Goal: Task Accomplishment & Management: Use online tool/utility

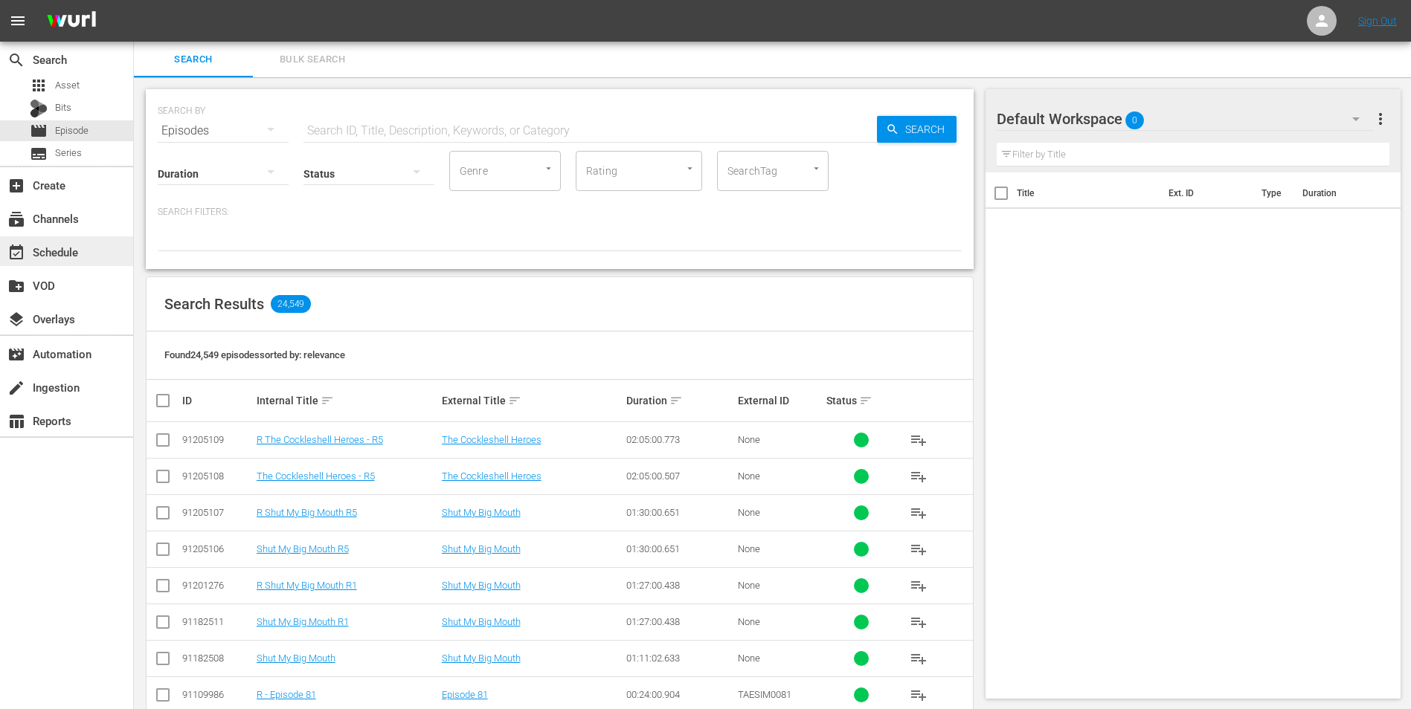
click at [52, 253] on div "event_available Schedule" at bounding box center [41, 249] width 83 height 13
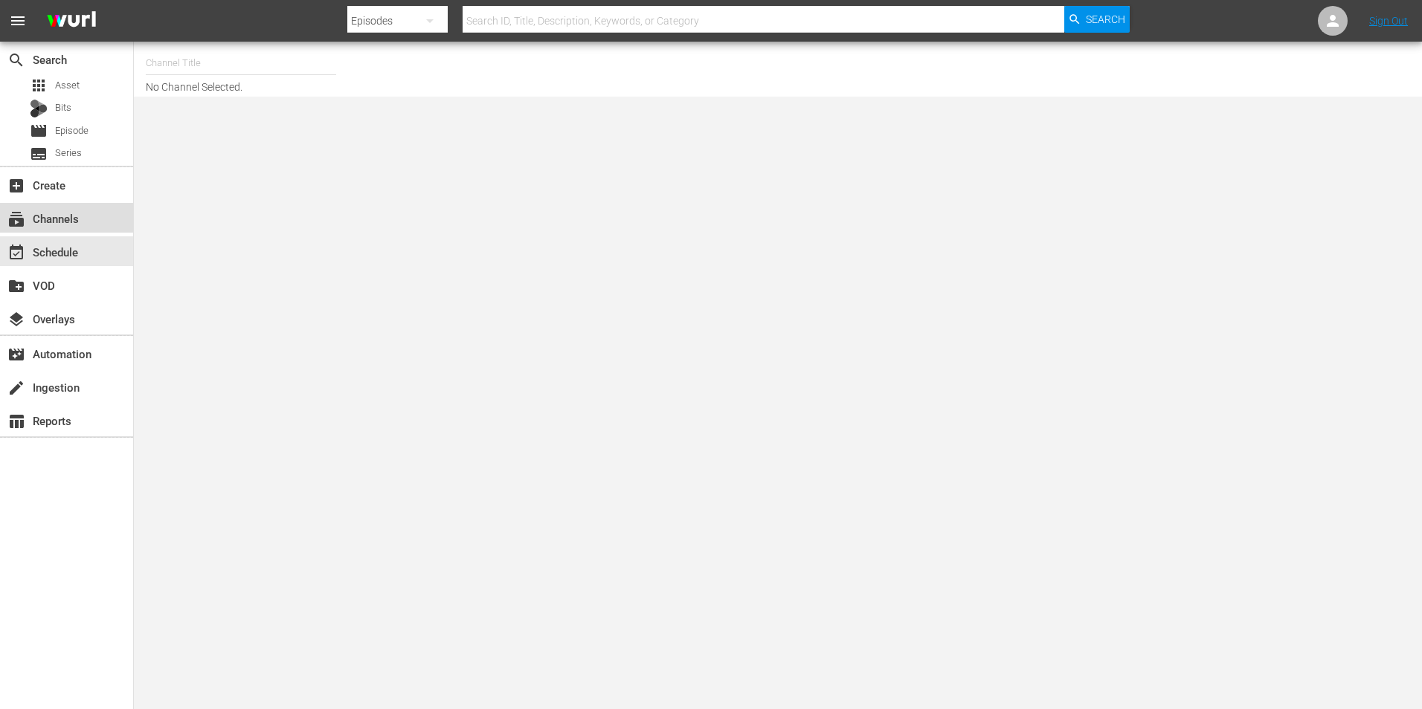
click at [75, 223] on div "subscriptions Channels" at bounding box center [41, 216] width 83 height 13
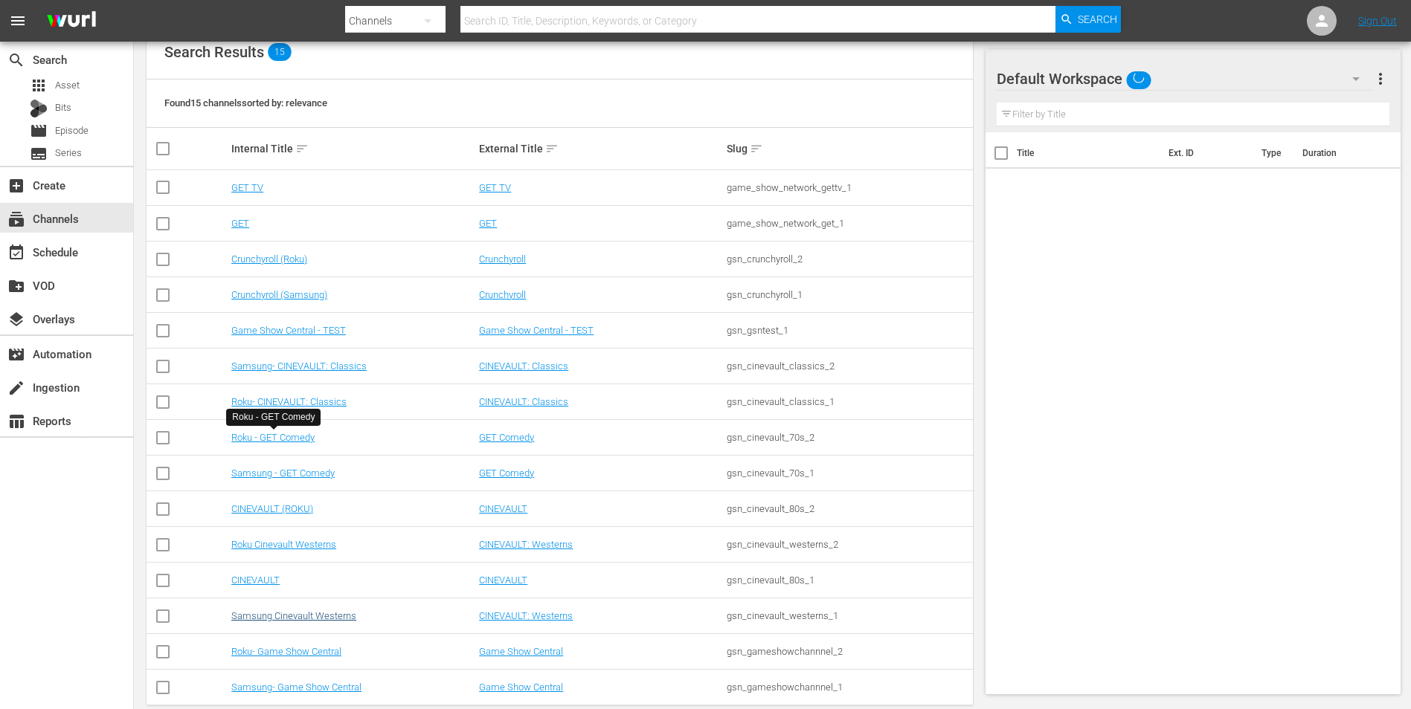
scroll to position [190, 0]
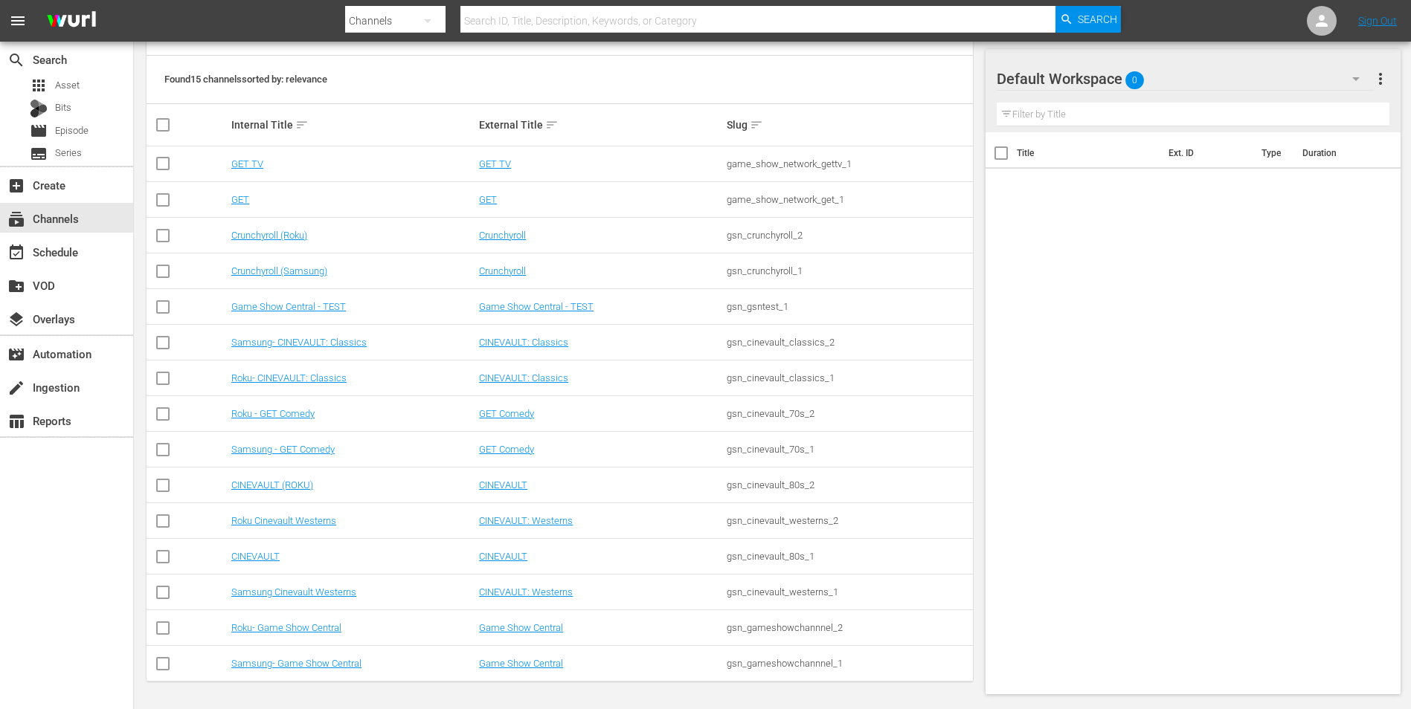
click at [281, 443] on td "Samsung - GET Comedy" at bounding box center [353, 450] width 248 height 36
click at [281, 447] on link "Samsung - GET Comedy" at bounding box center [282, 449] width 103 height 11
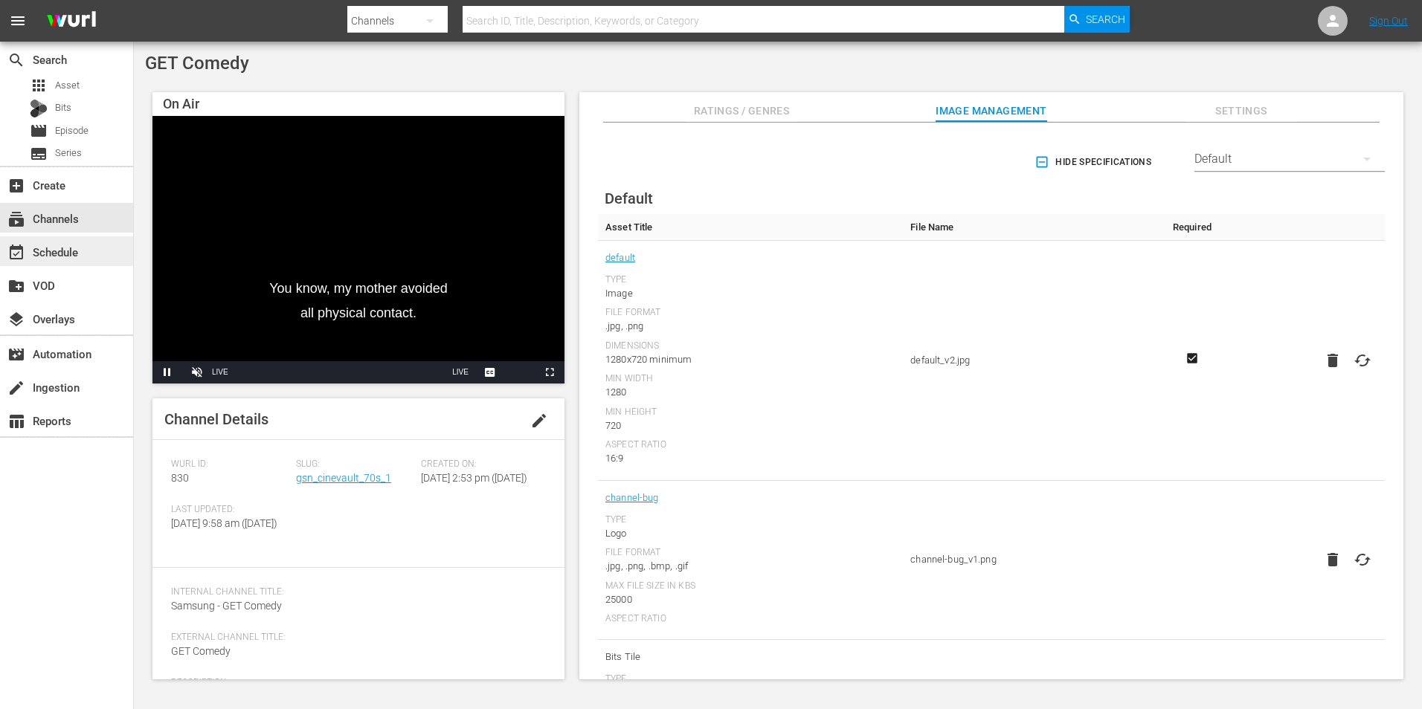
click at [58, 257] on div "event_available Schedule" at bounding box center [41, 249] width 83 height 13
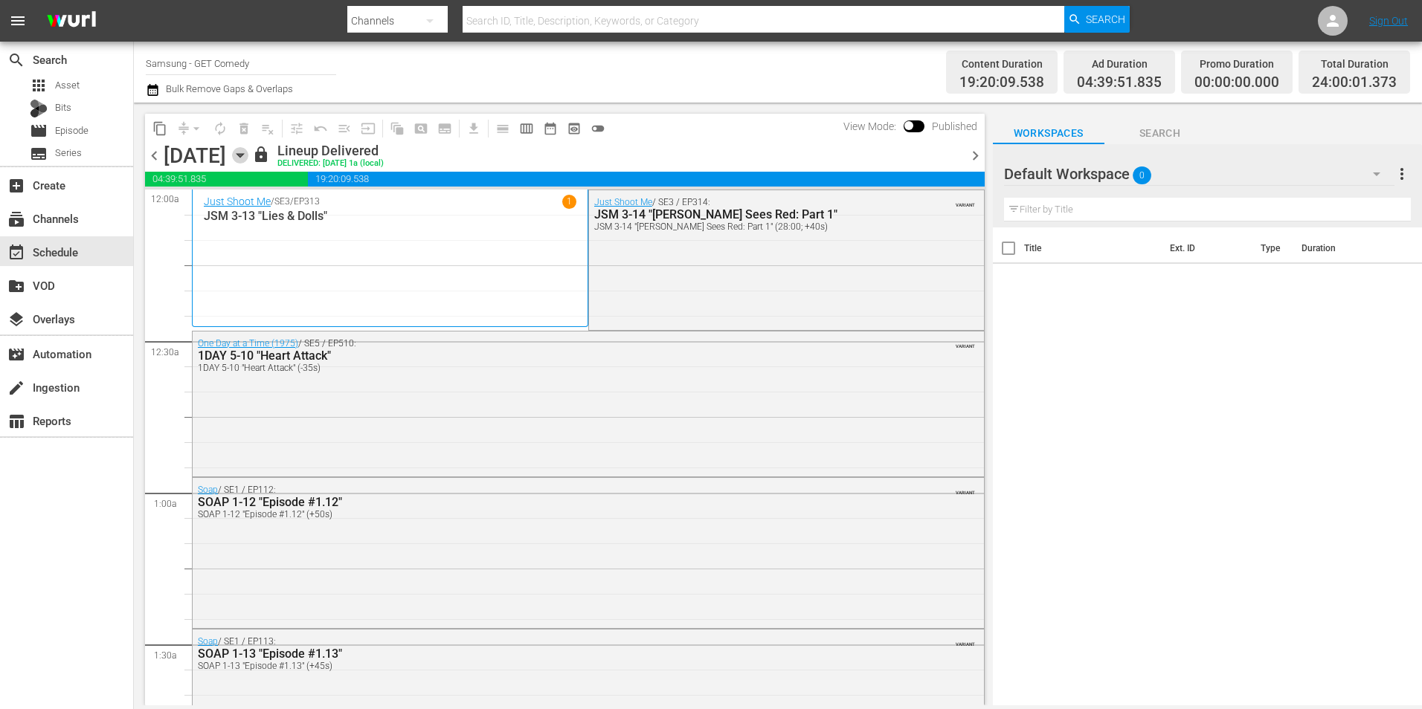
click at [248, 153] on icon "button" at bounding box center [240, 155] width 16 height 16
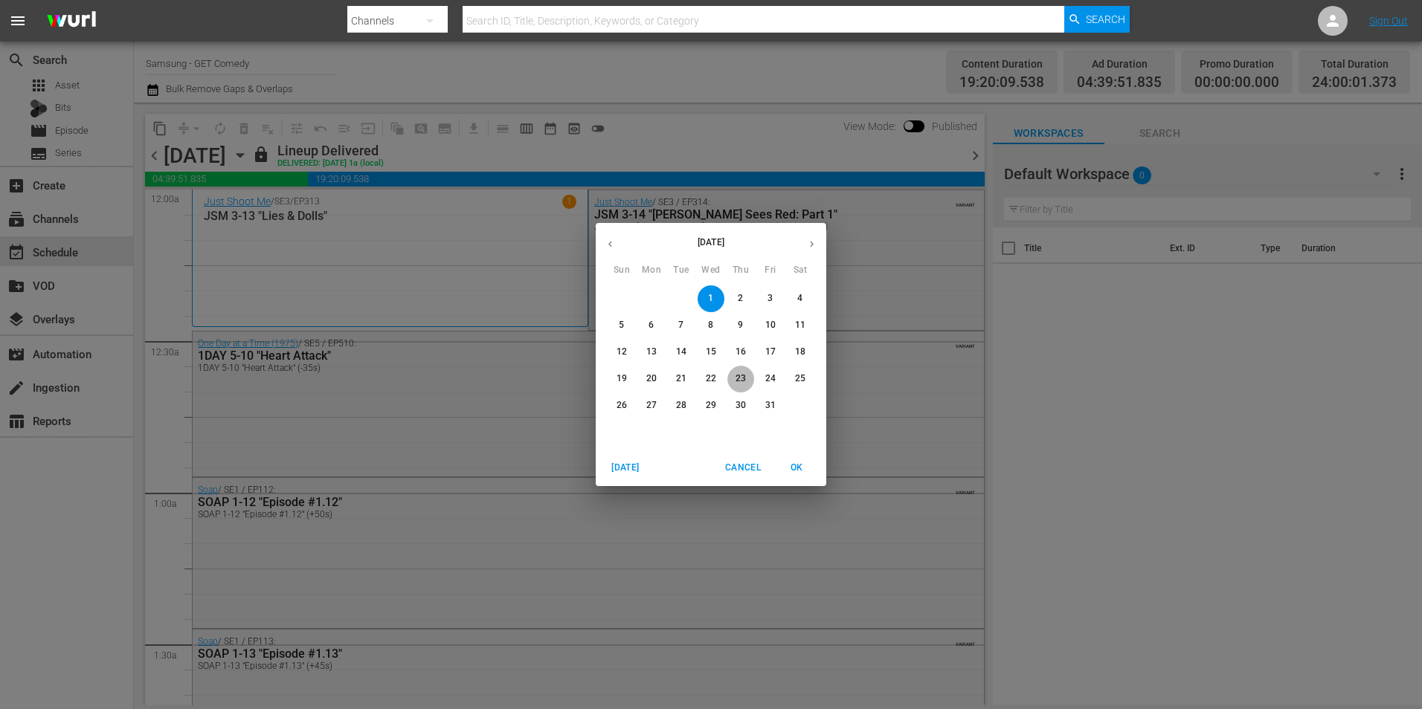
click at [744, 378] on p "23" at bounding box center [741, 379] width 10 height 13
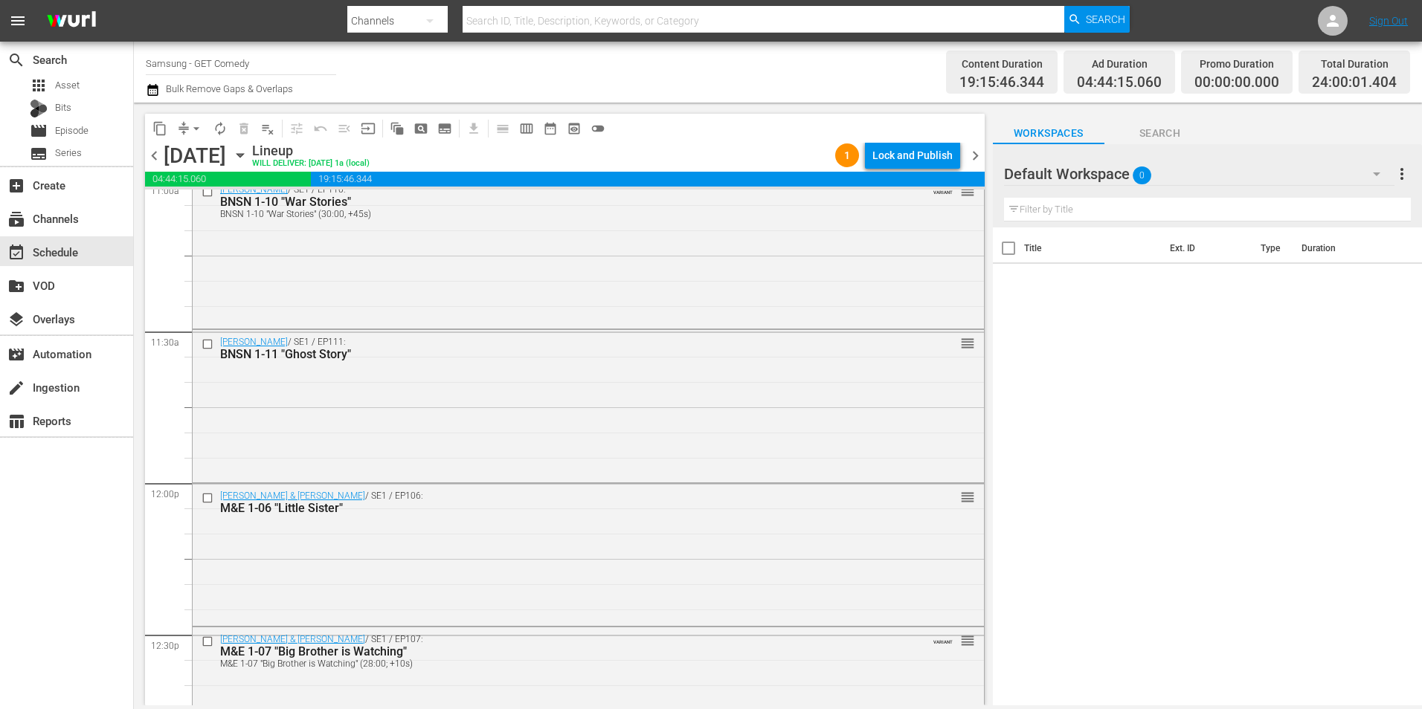
scroll to position [3347, 0]
click at [205, 343] on input "checkbox" at bounding box center [210, 345] width 16 height 13
click at [244, 135] on span "delete_forever_outlined" at bounding box center [243, 128] width 15 height 15
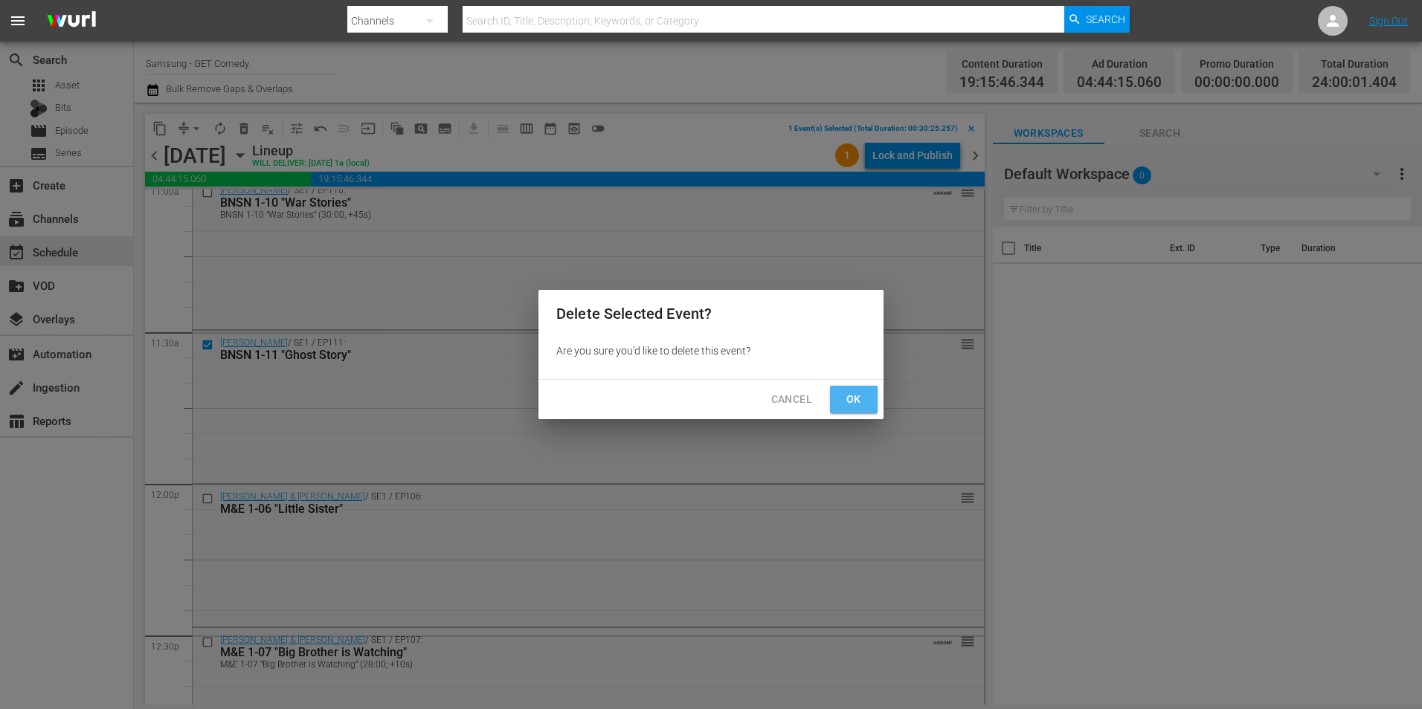
click at [866, 401] on button "Ok" at bounding box center [854, 400] width 48 height 28
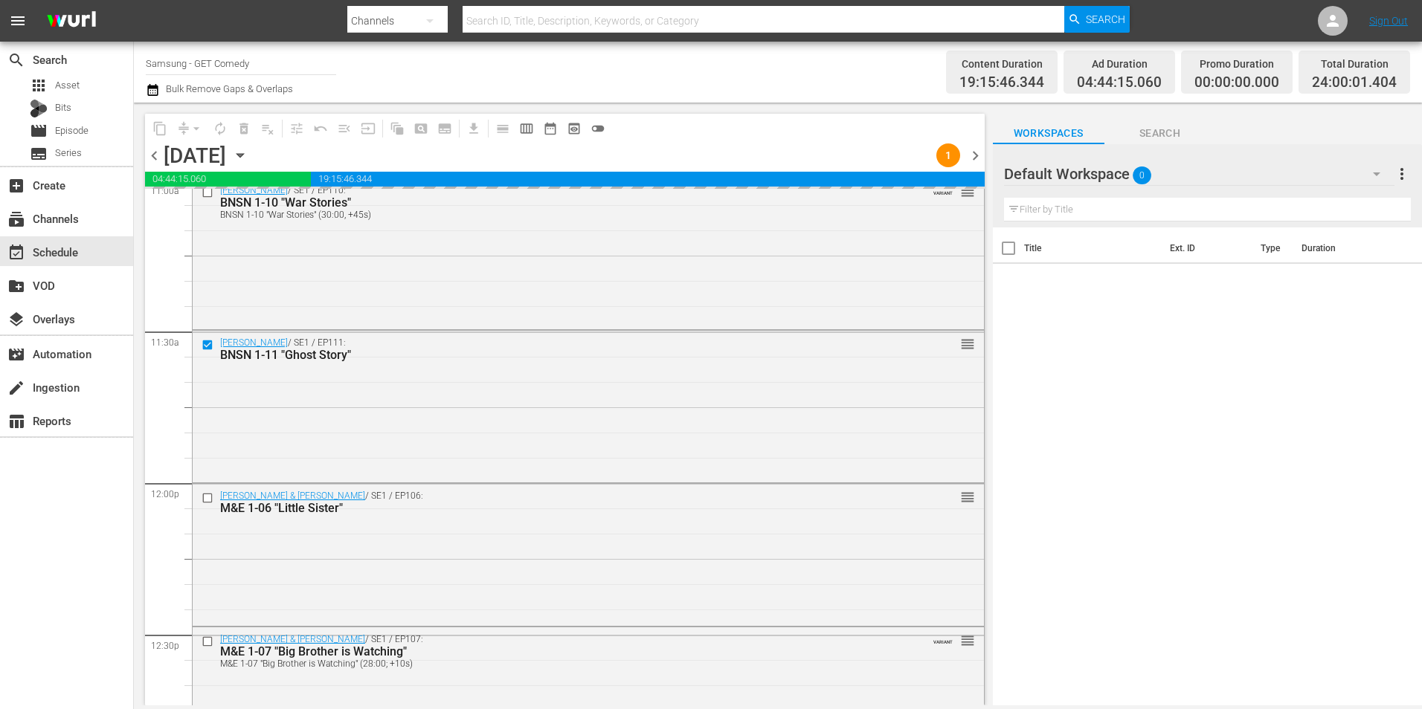
click at [1165, 132] on span "Search" at bounding box center [1160, 133] width 112 height 19
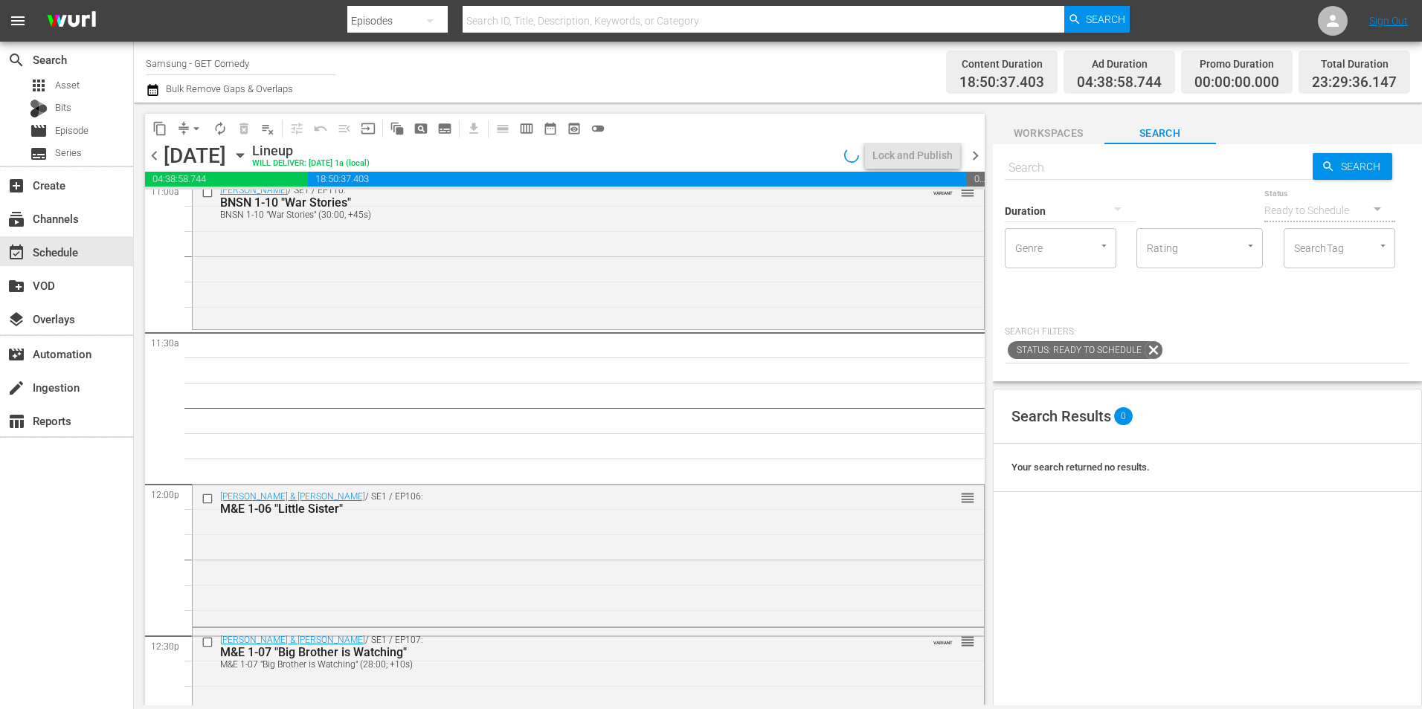
click at [1056, 167] on input "text" at bounding box center [1159, 168] width 308 height 36
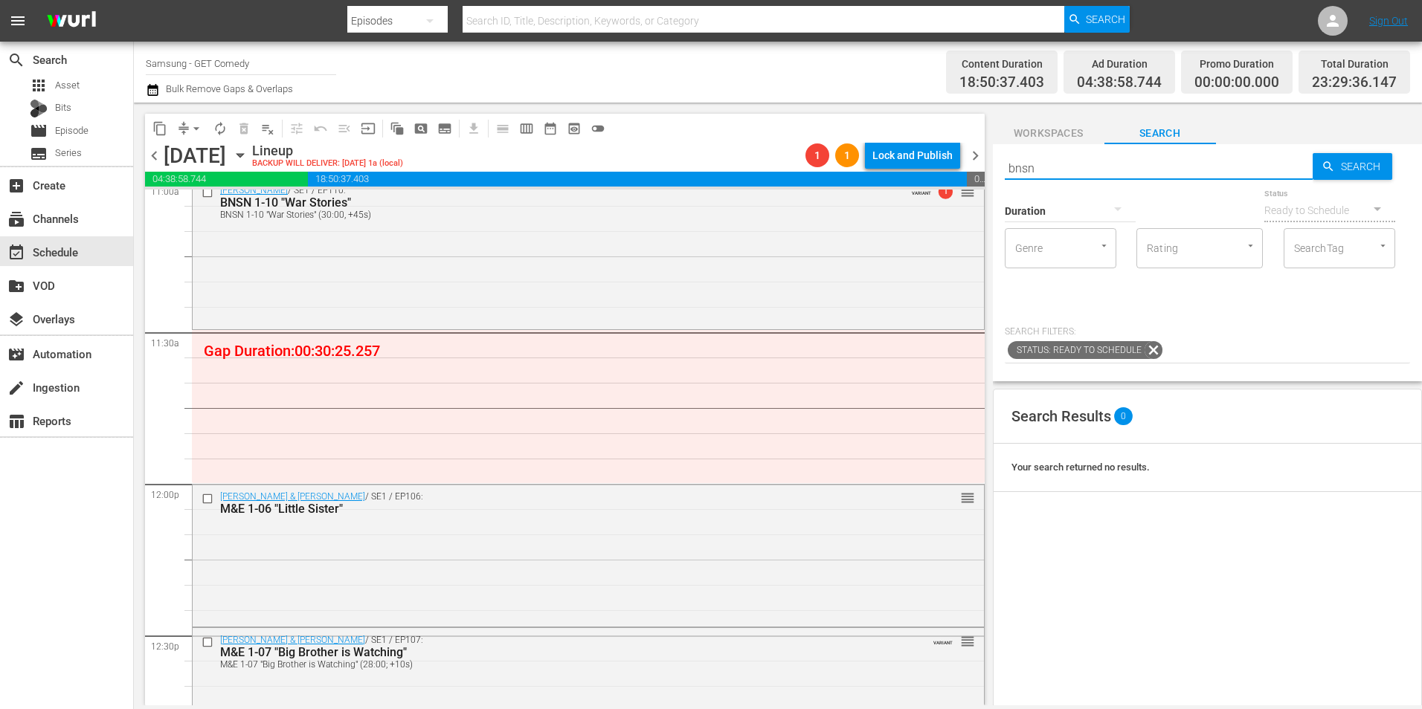
type input "bnsn_"
type input "bnsn_1-14"
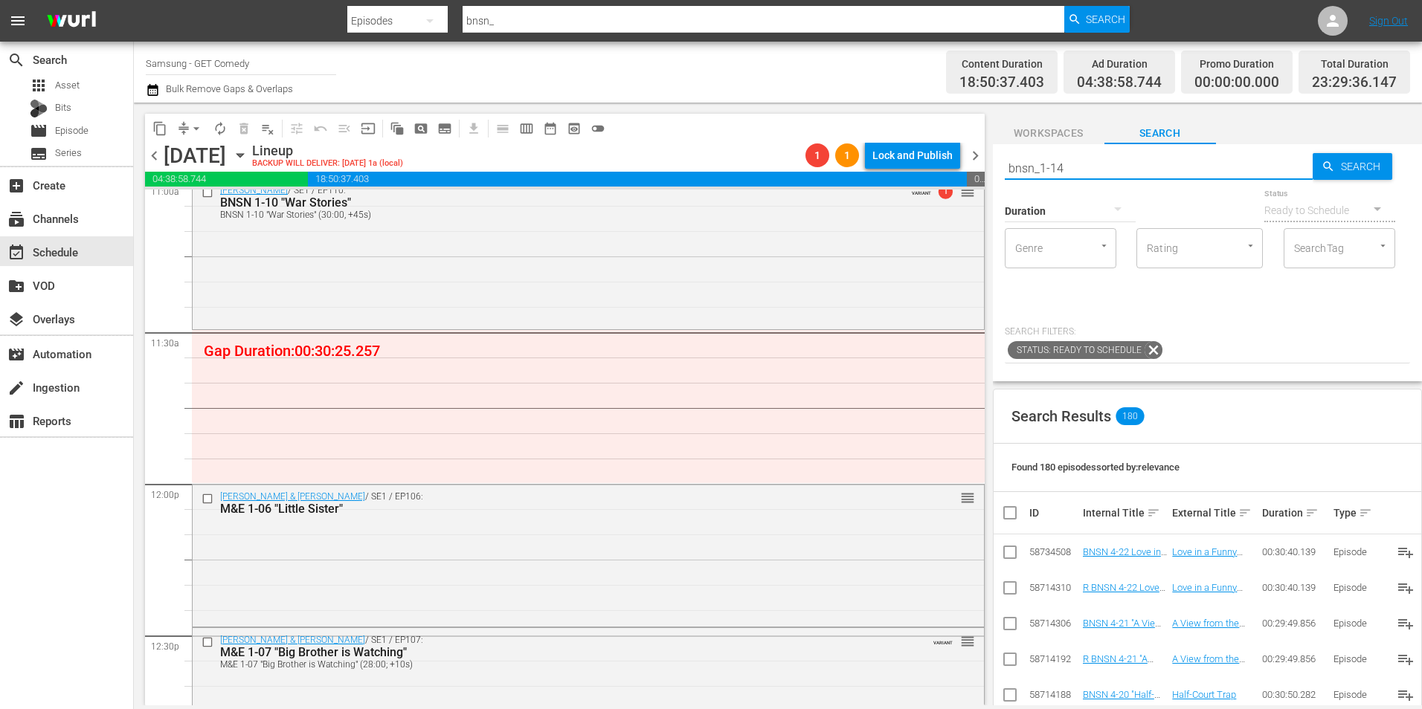
type input "bnsn_1-14"
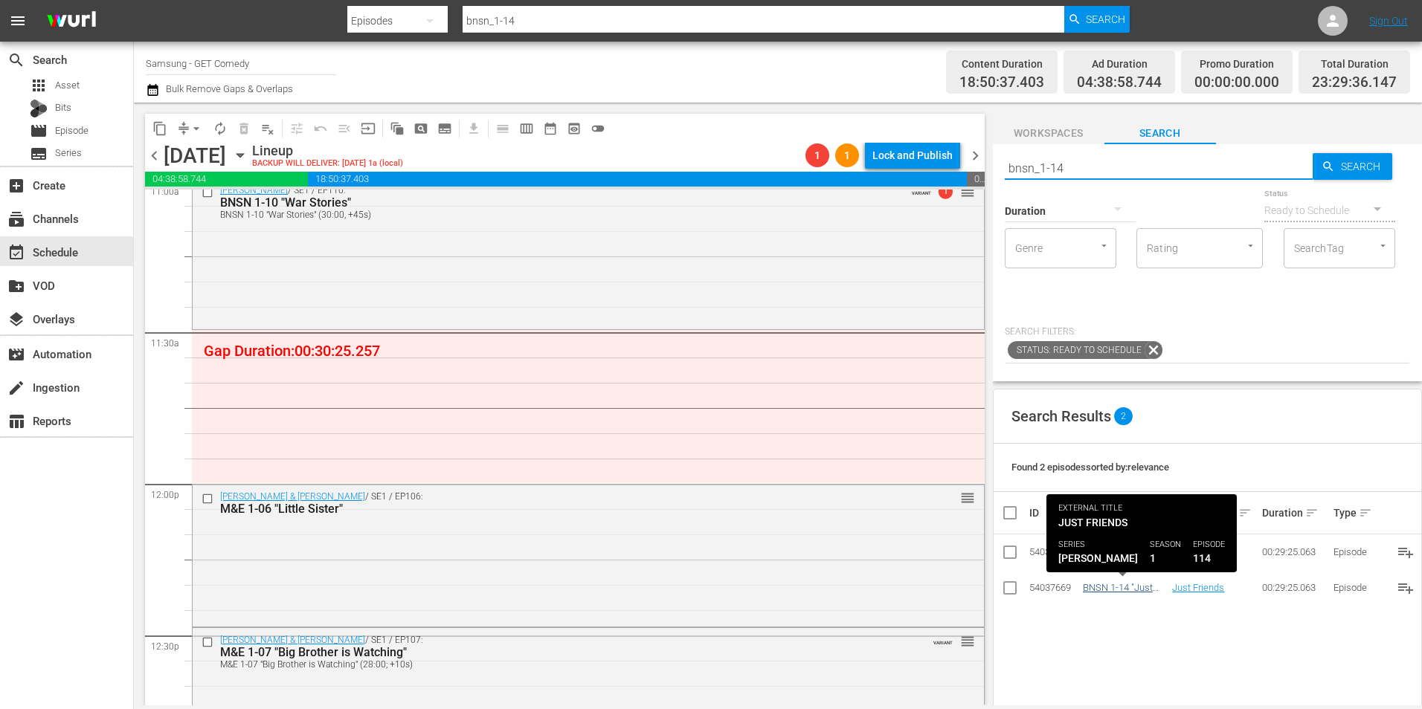
type input "bnsn_1-14"
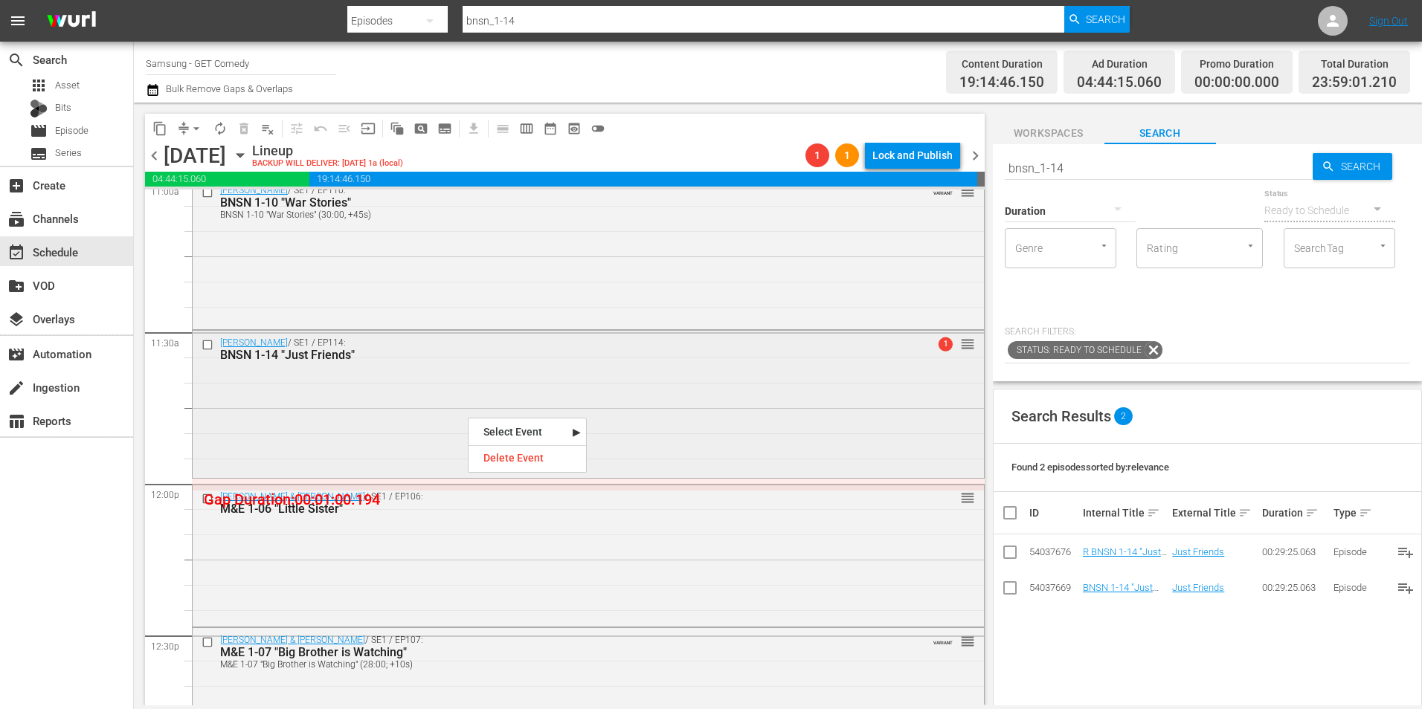
click at [485, 410] on div "[PERSON_NAME] / SE1 / EP114: BNSN 1-14 "Just Friends" 1 reorder" at bounding box center [588, 403] width 791 height 144
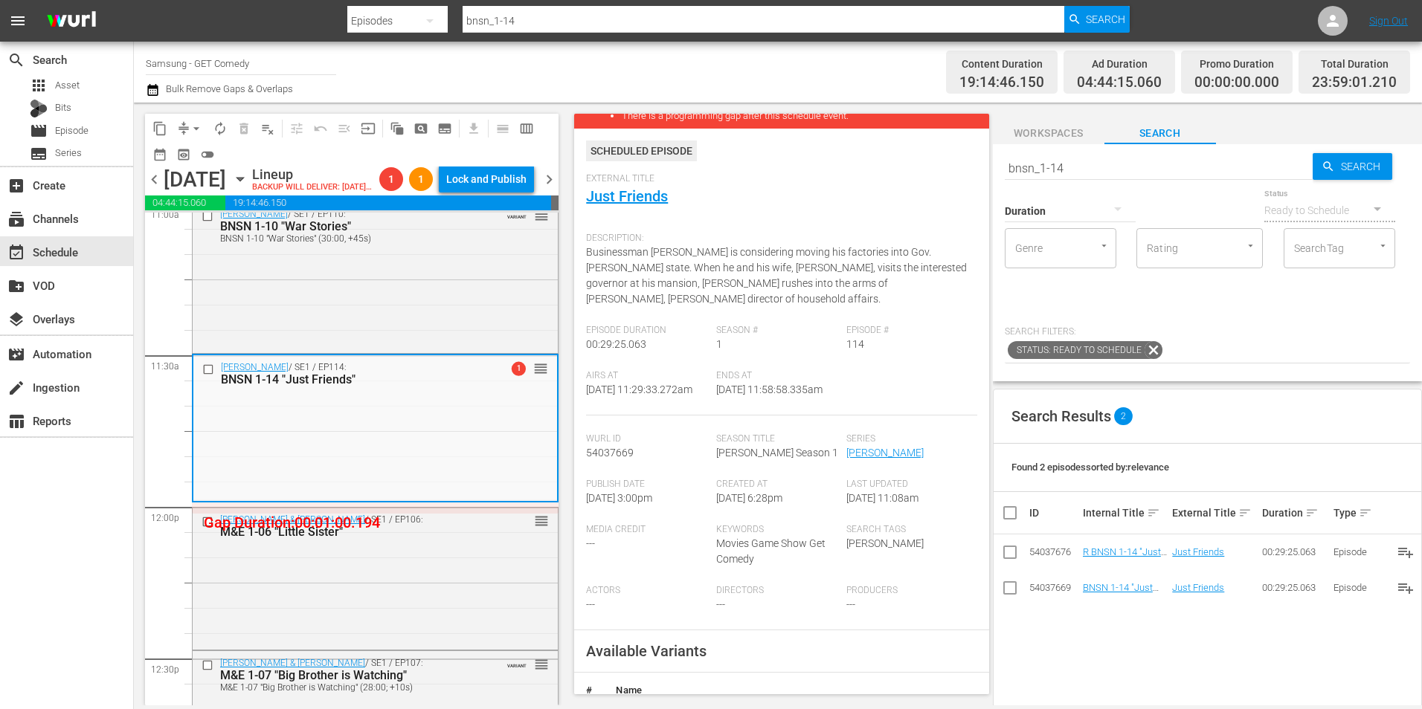
scroll to position [223, 0]
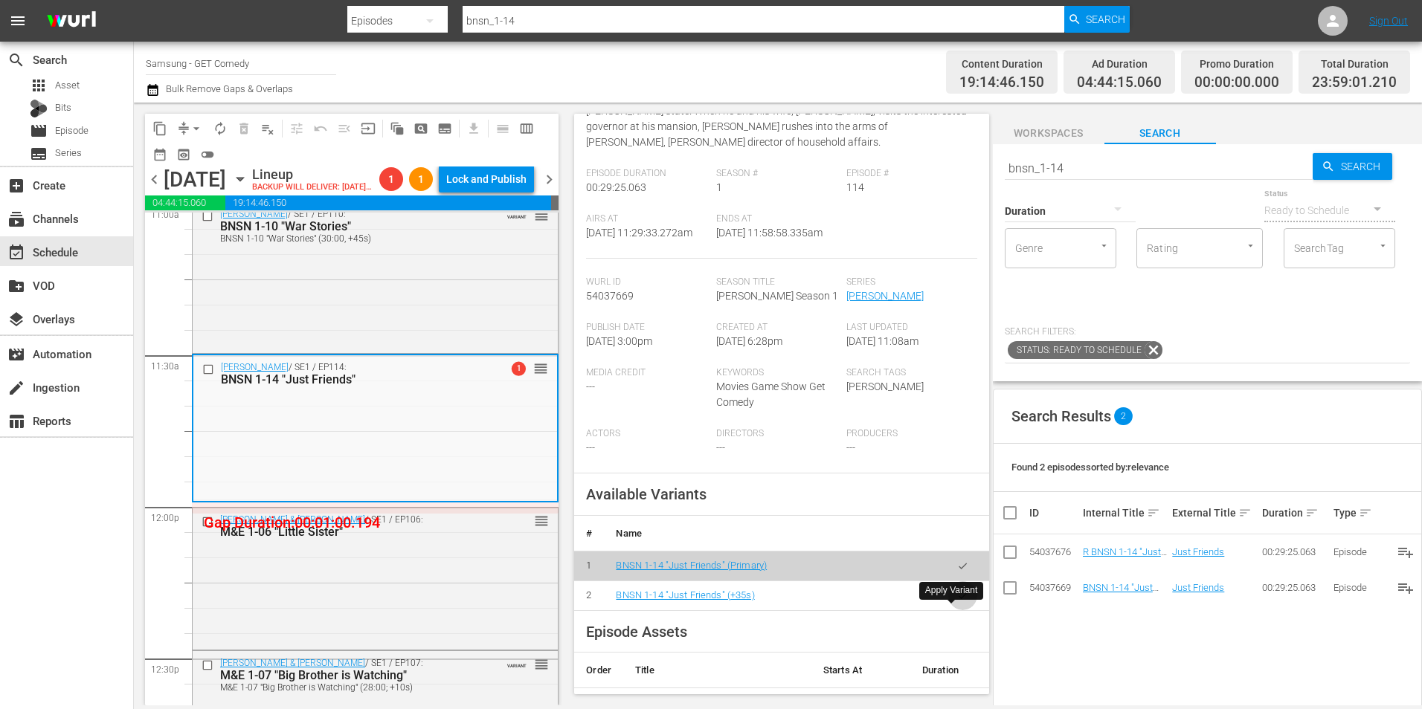
click at [957, 602] on icon "button" at bounding box center [962, 596] width 11 height 11
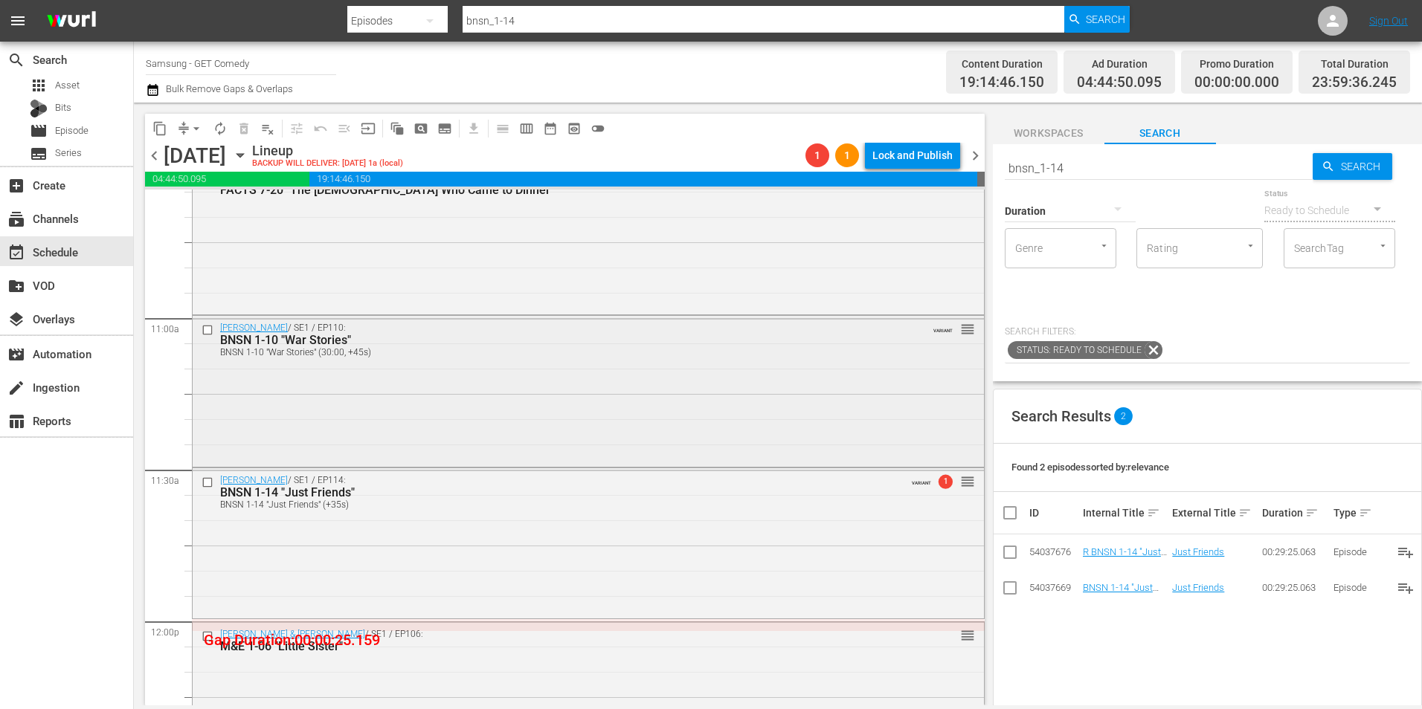
scroll to position [3124, 0]
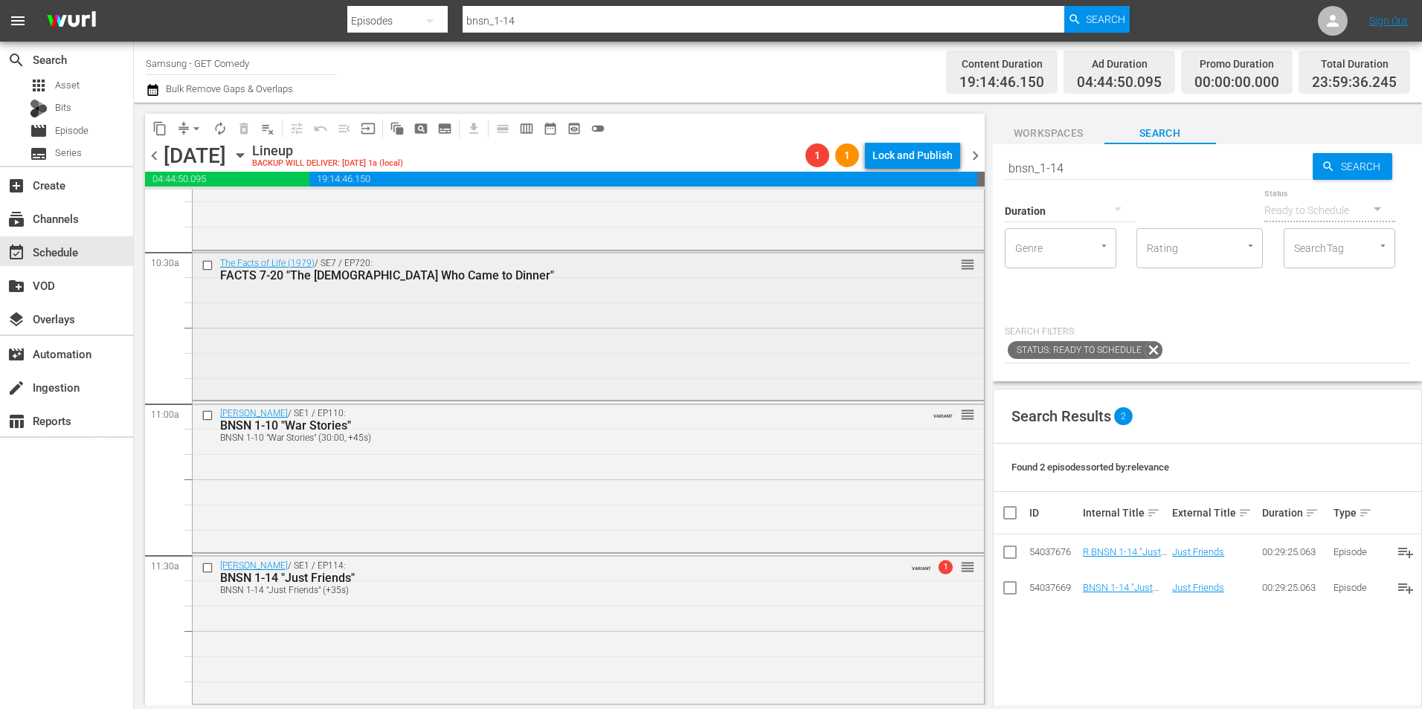
click at [506, 382] on div "The Facts of Life (1979) / SE7 / EP720: FACTS 7-20 "The [DEMOGRAPHIC_DATA] Who …" at bounding box center [588, 324] width 791 height 147
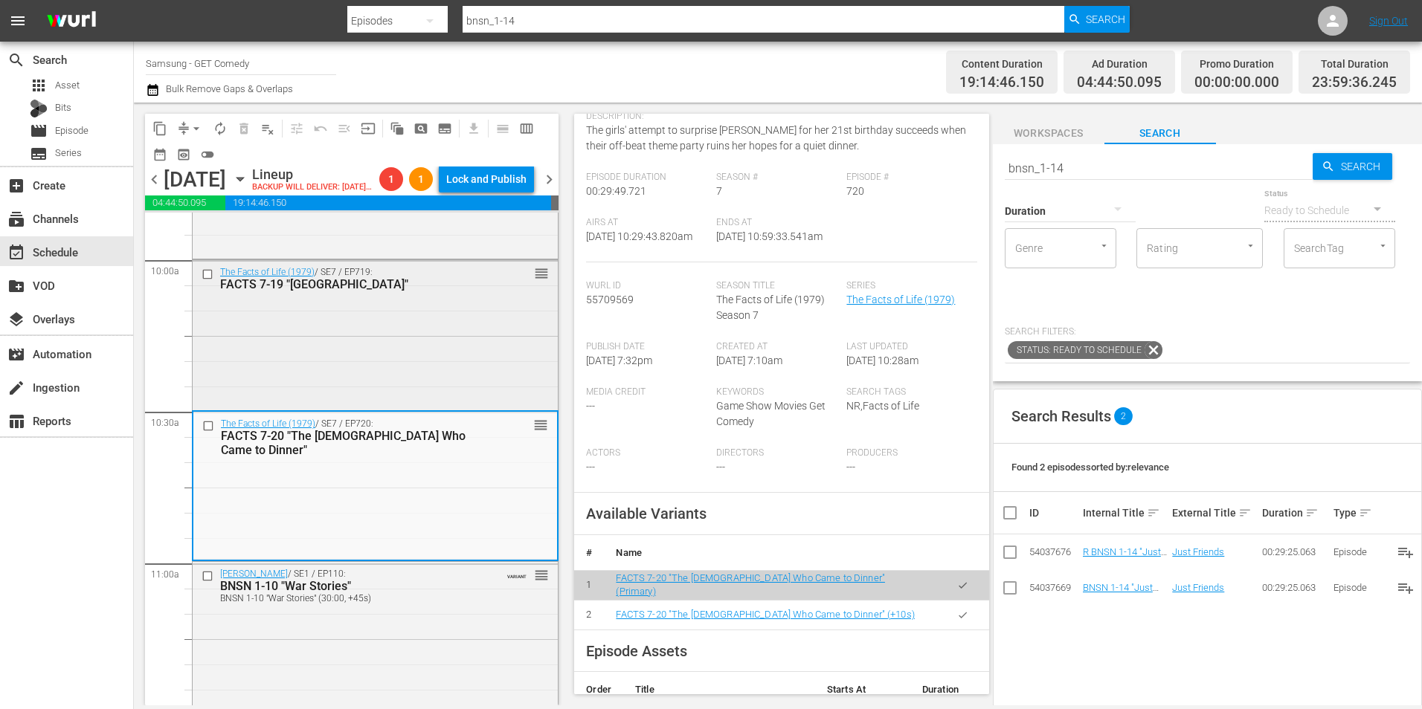
scroll to position [2975, 0]
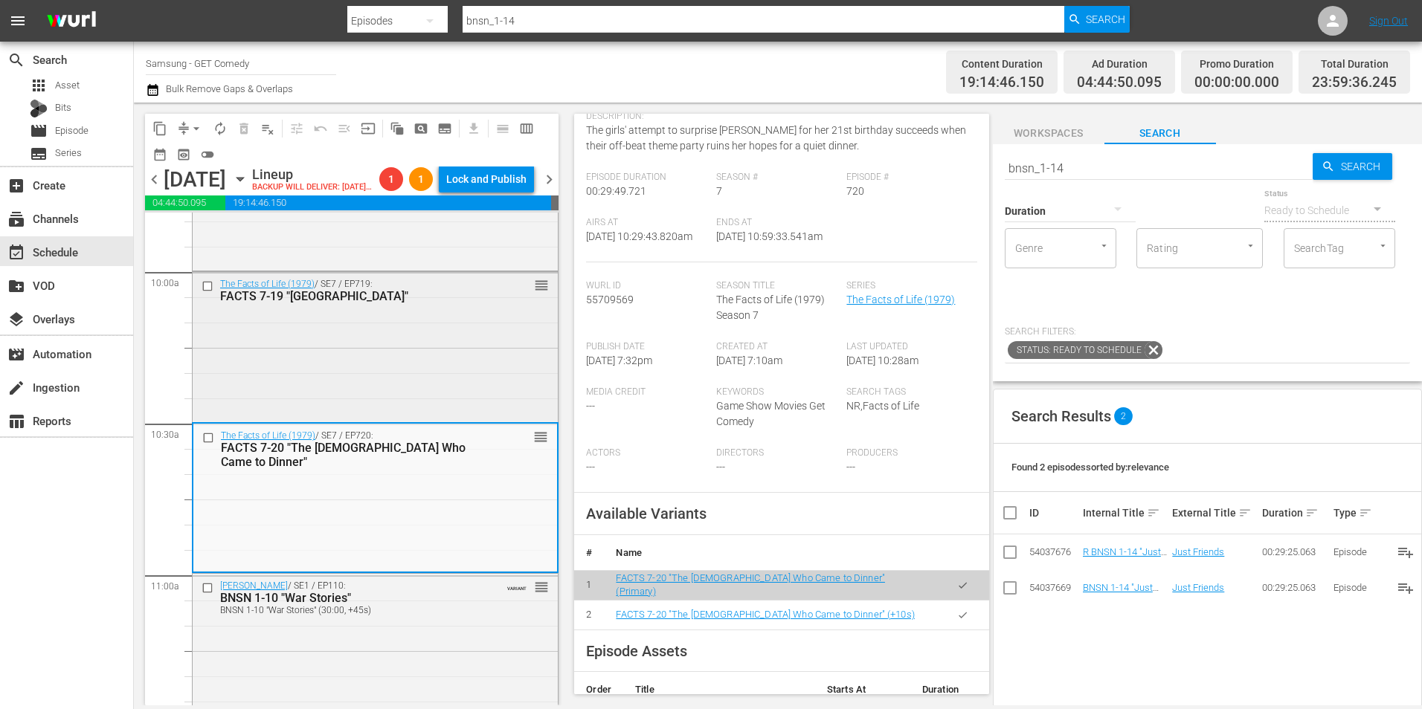
click at [431, 383] on div "The Facts of Life (1979) / SE7 / EP719: FACTS 7-19 "Atlantic City" reorder" at bounding box center [375, 345] width 365 height 147
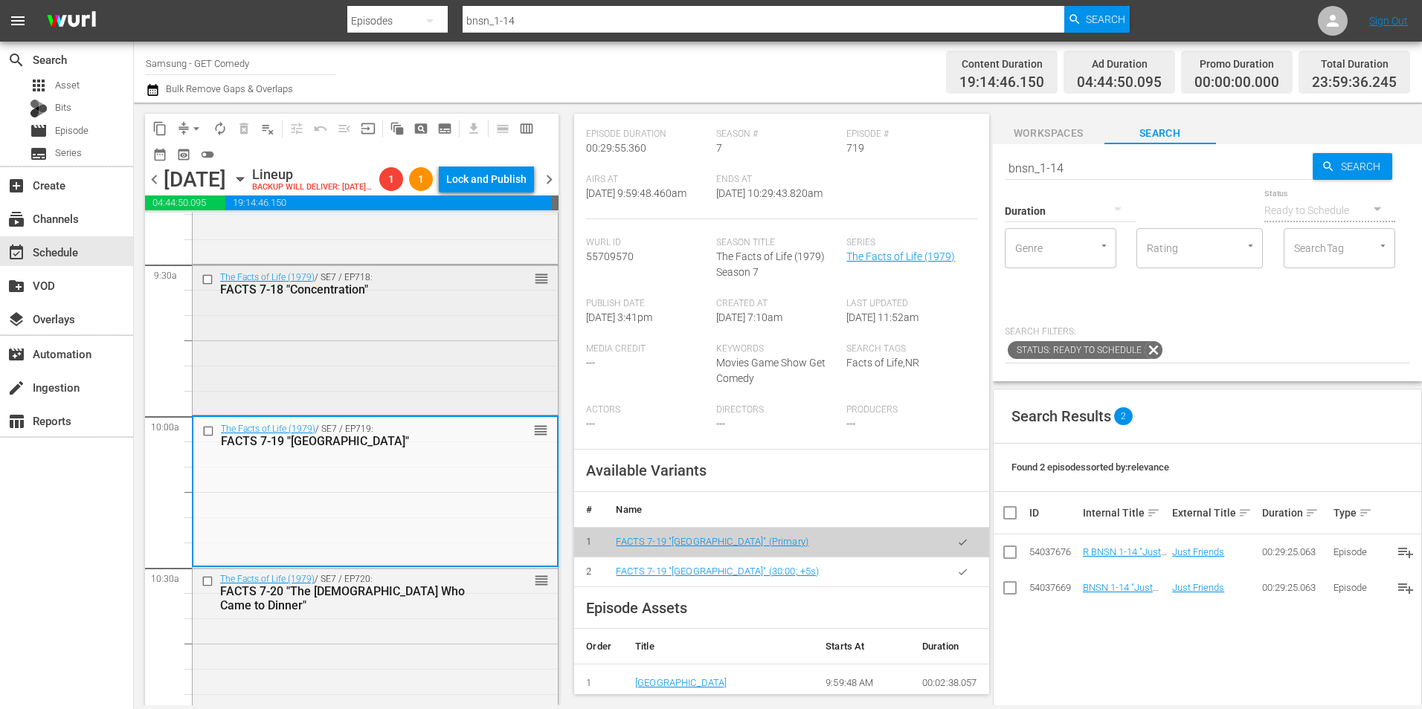
scroll to position [2826, 0]
click at [457, 376] on div "The Facts of Life (1979) / SE7 / EP718: FACTS 7-18 "Concentration" reorder" at bounding box center [375, 343] width 365 height 147
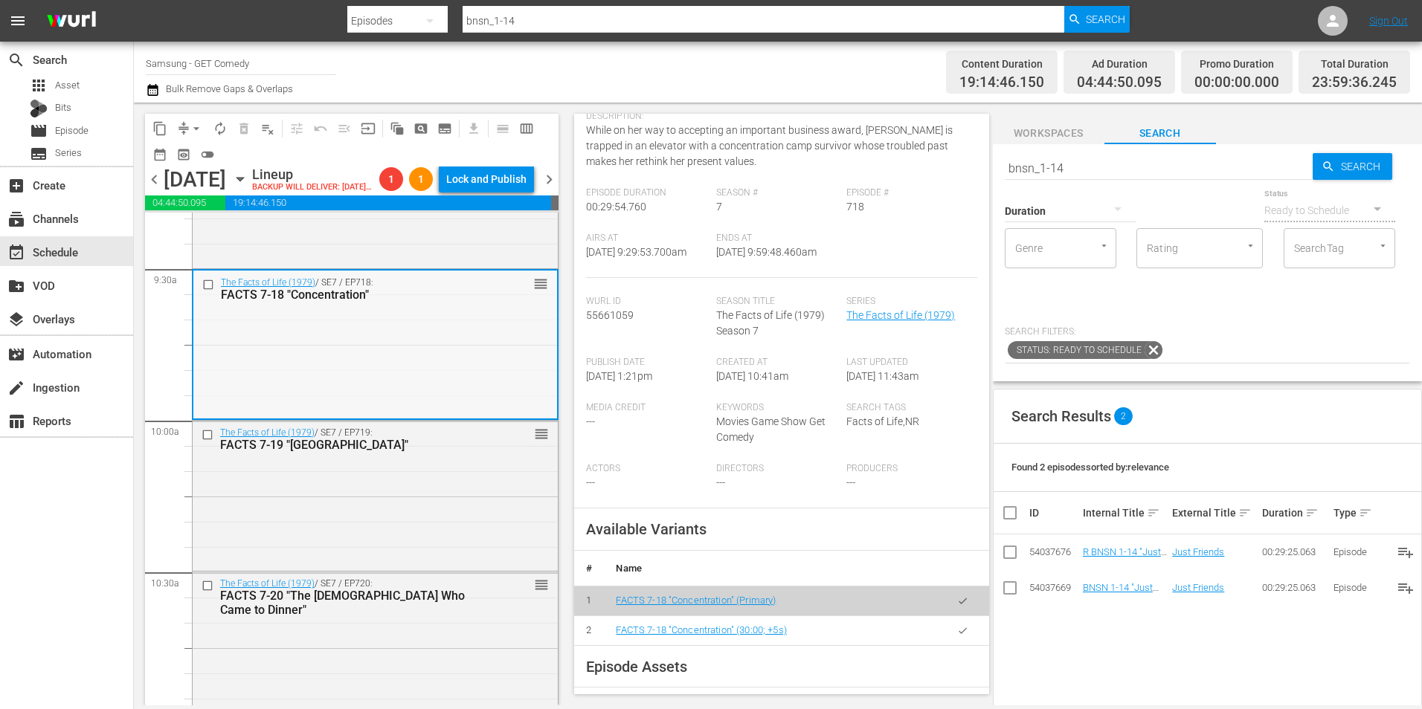
scroll to position [2677, 0]
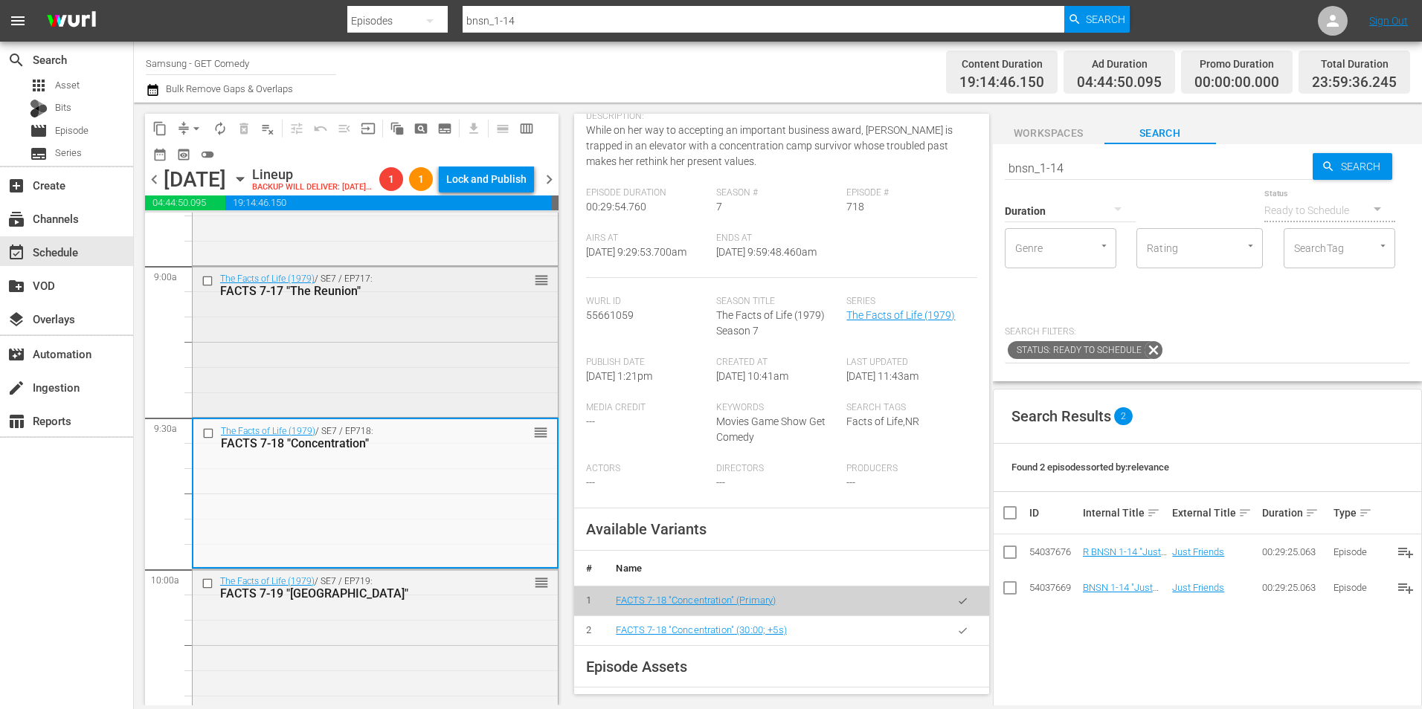
click at [306, 350] on div "The Facts of Life (1979) / SE7 / EP717: FACTS 7-17 "The Reunion" reorder" at bounding box center [375, 340] width 365 height 147
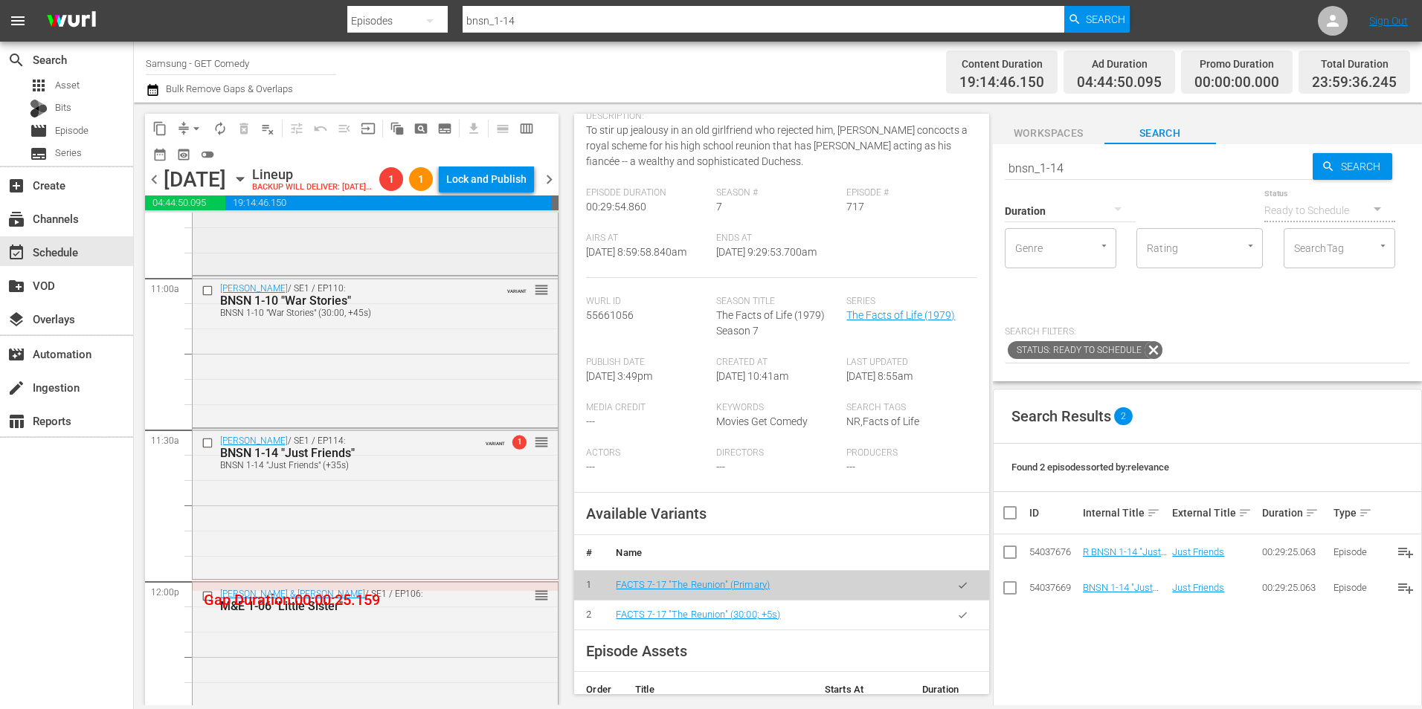
scroll to position [3124, 0]
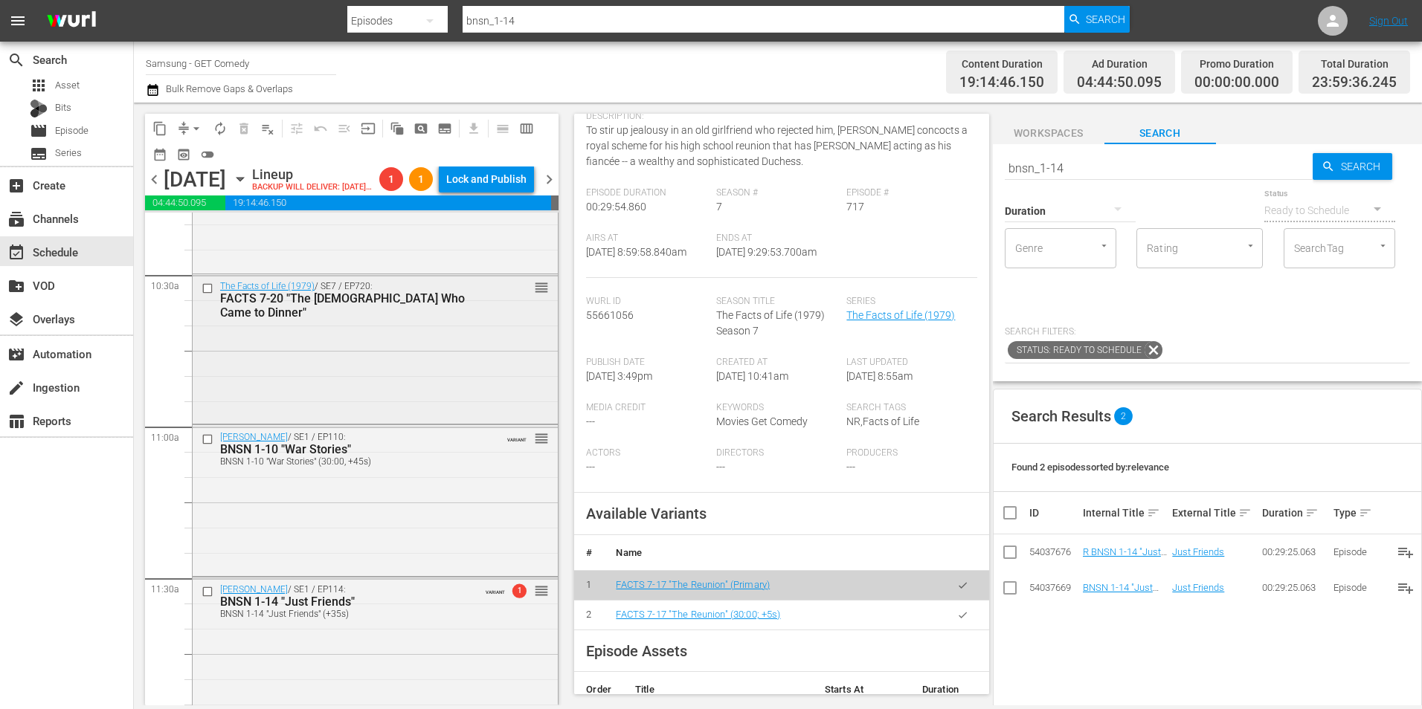
click at [443, 396] on div "The Facts of Life (1979) / SE7 / EP720: FACTS 7-20 "The [DEMOGRAPHIC_DATA] Who …" at bounding box center [375, 347] width 365 height 147
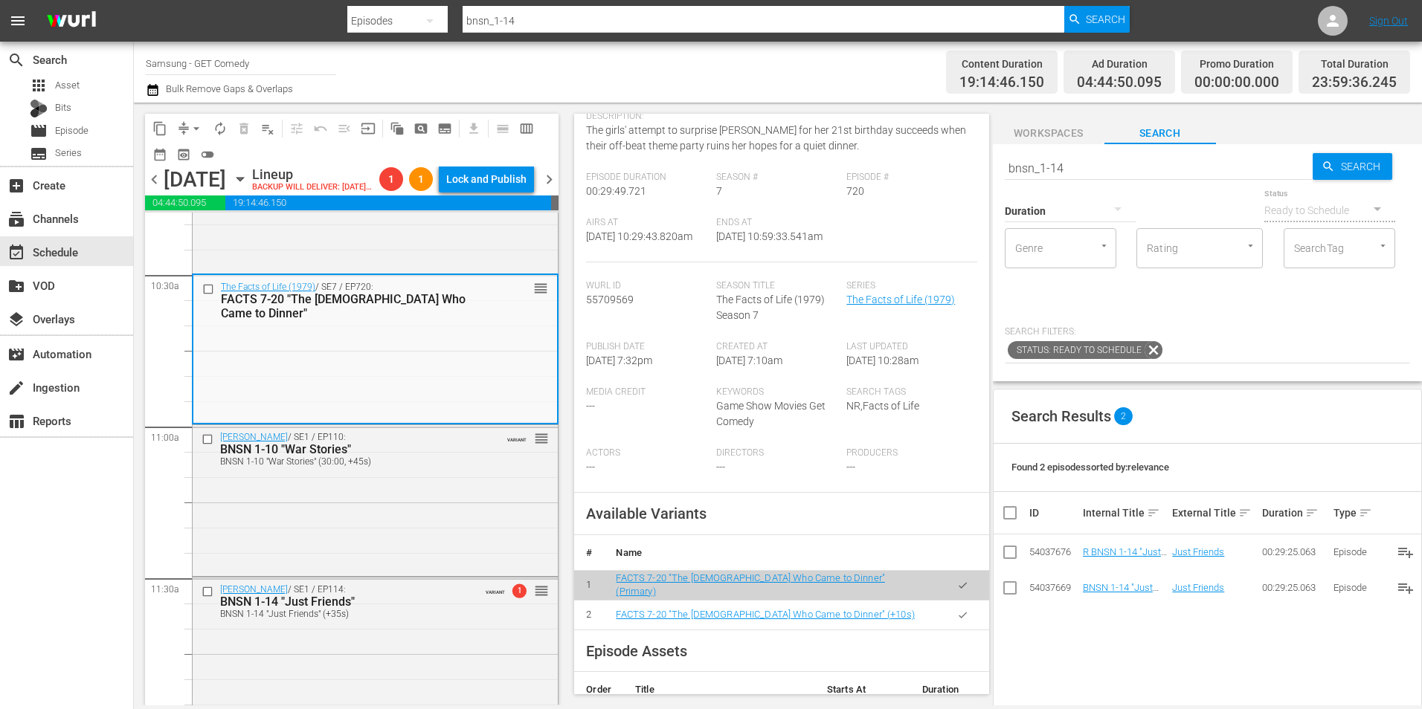
click at [959, 618] on icon "button" at bounding box center [963, 615] width 8 height 6
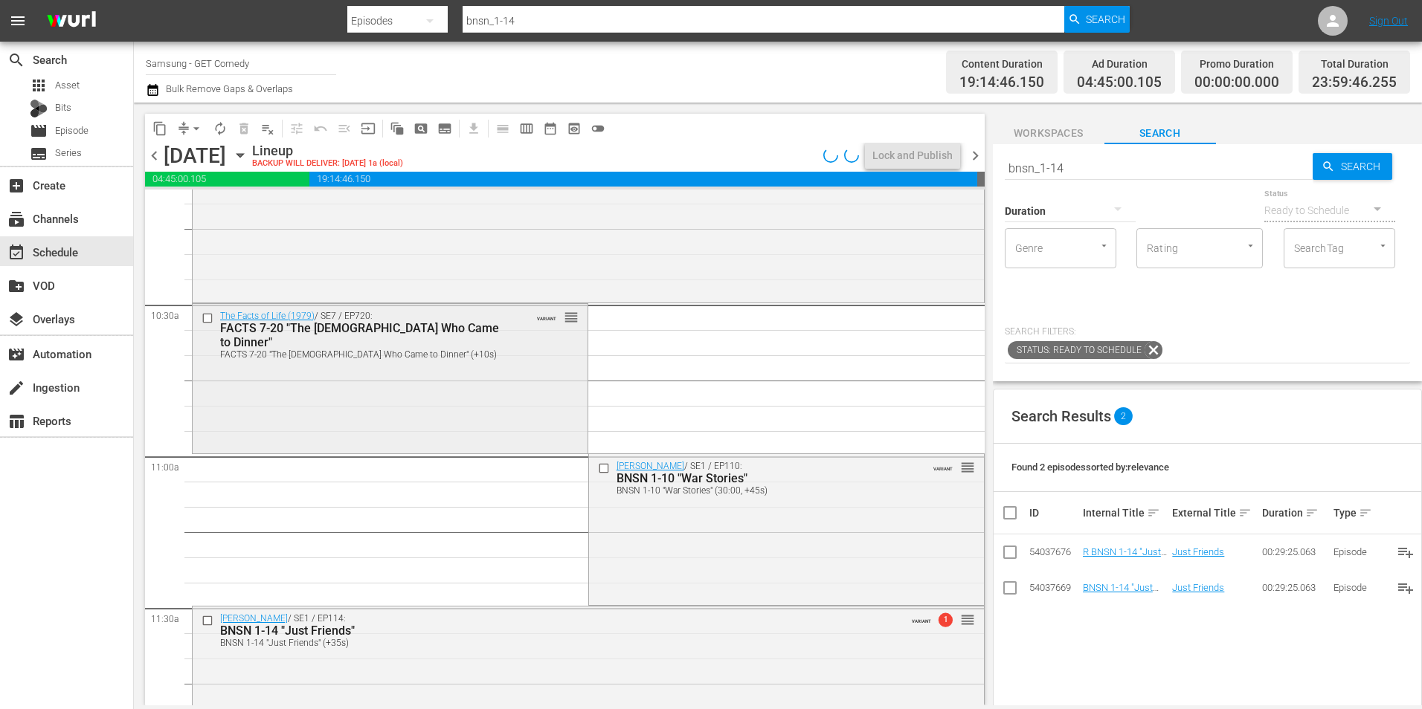
scroll to position [3049, 0]
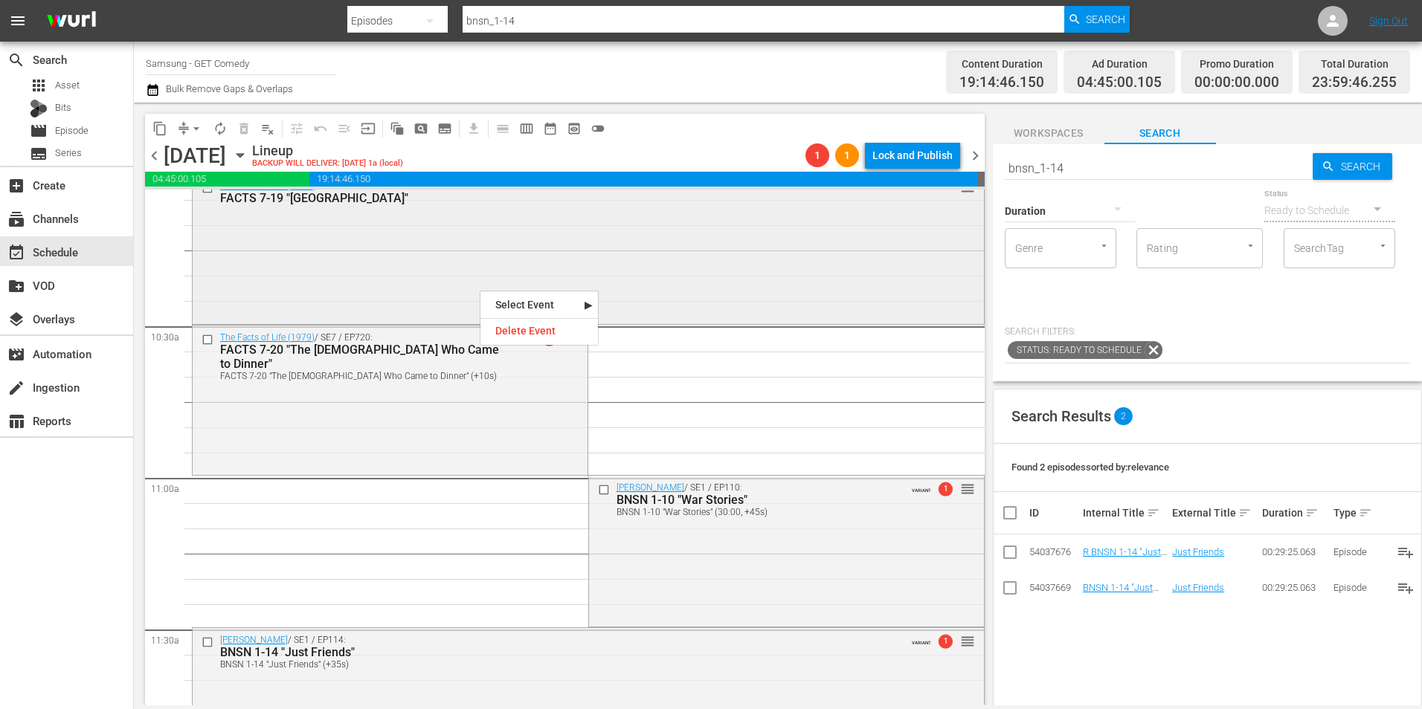
click at [392, 234] on div "The Facts of Life (1979) / SE7 / EP719: FACTS 7-19 "Atlantic City" reorder" at bounding box center [588, 247] width 791 height 147
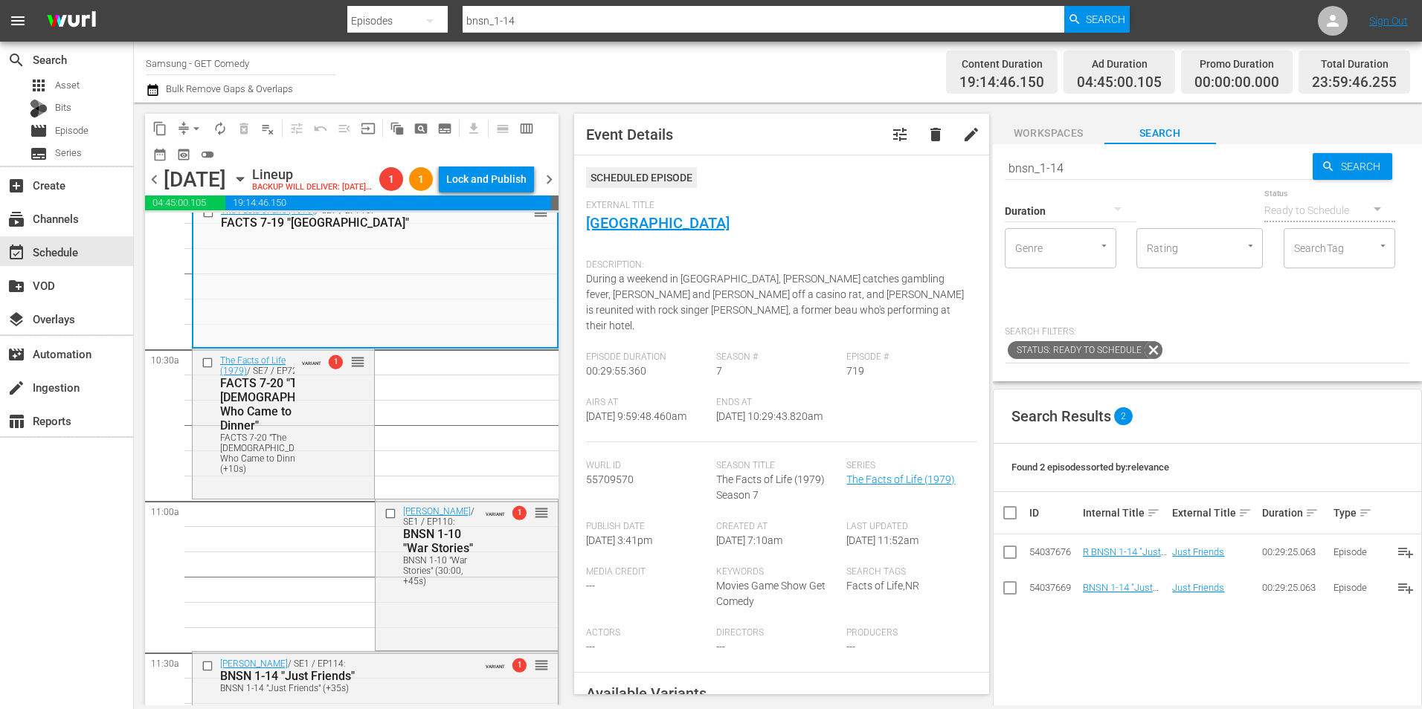
scroll to position [223, 0]
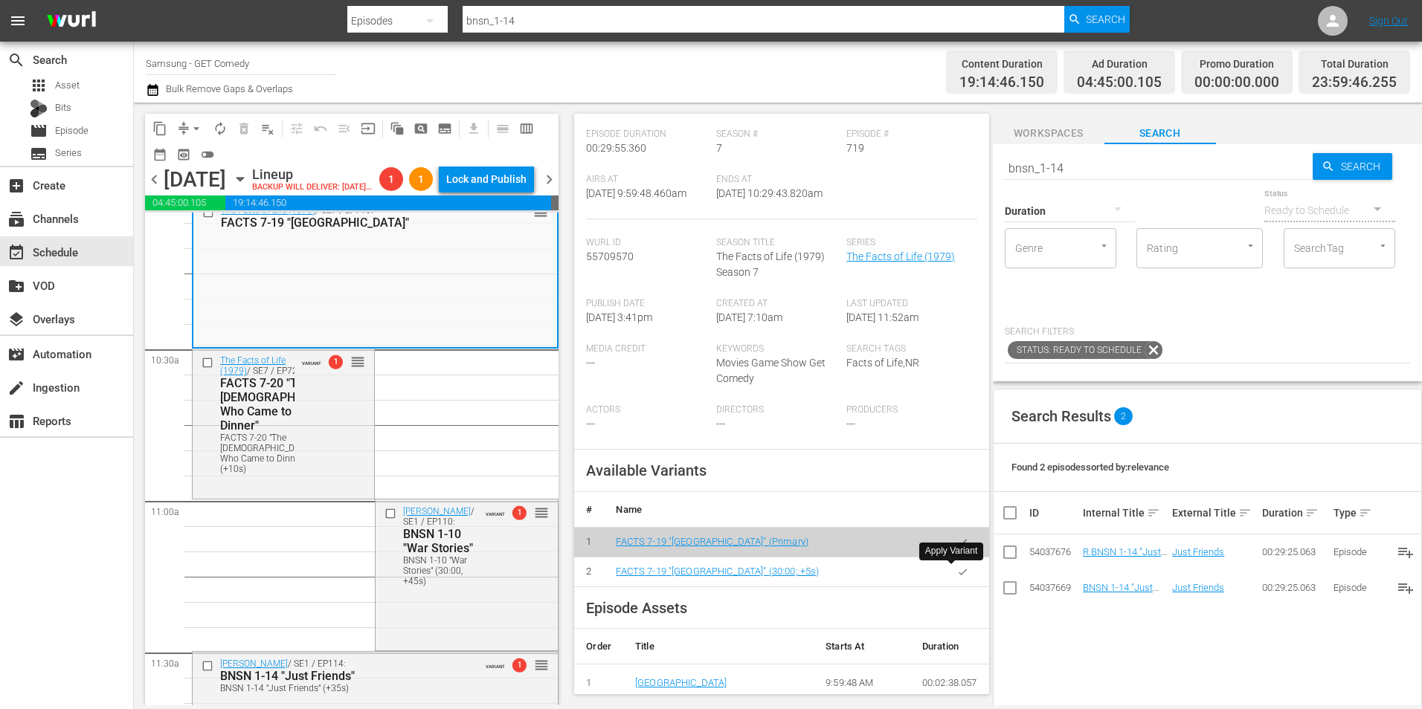
click at [959, 573] on button "button" at bounding box center [962, 572] width 29 height 29
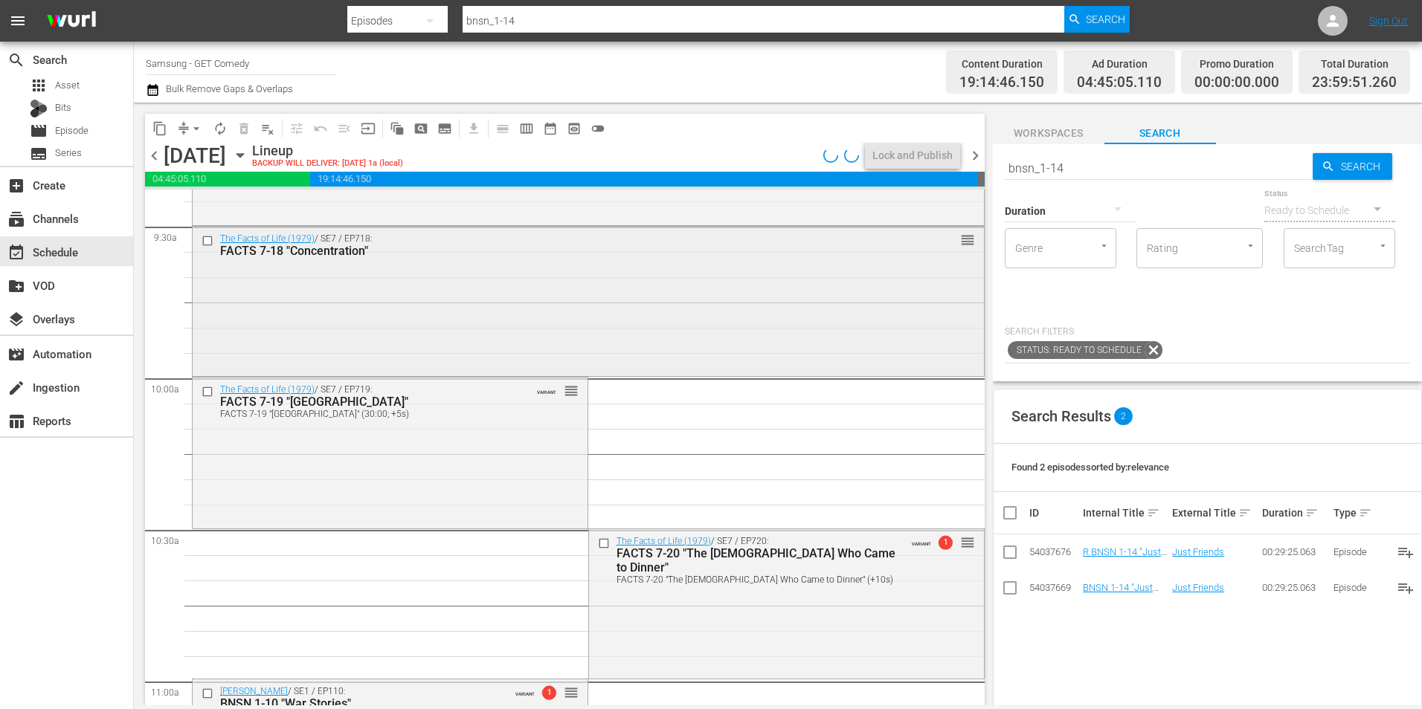
scroll to position [2826, 0]
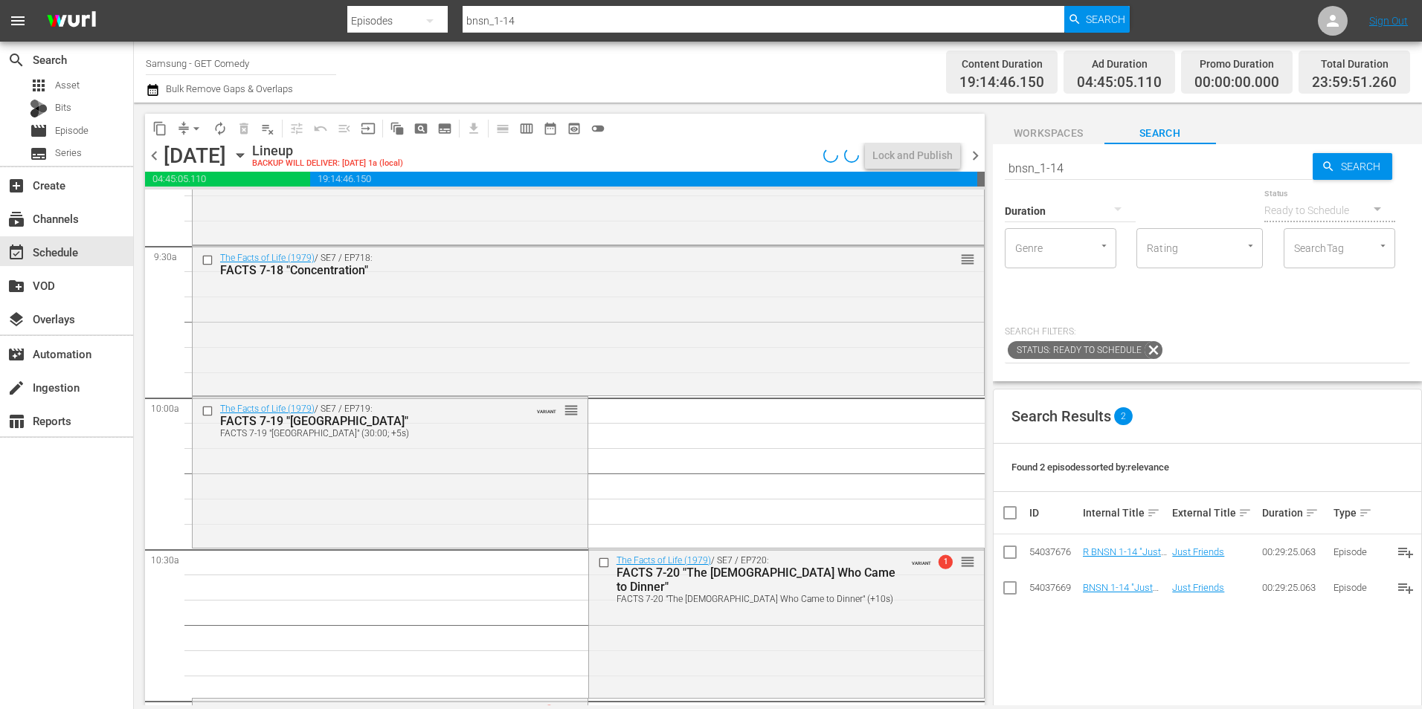
drag, startPoint x: 309, startPoint y: 293, endPoint x: 555, endPoint y: 375, distance: 258.7
click at [309, 293] on div "The Facts of Life (1979) / SE7 / EP718: FACTS 7-18 "Concentration" reorder" at bounding box center [588, 319] width 791 height 147
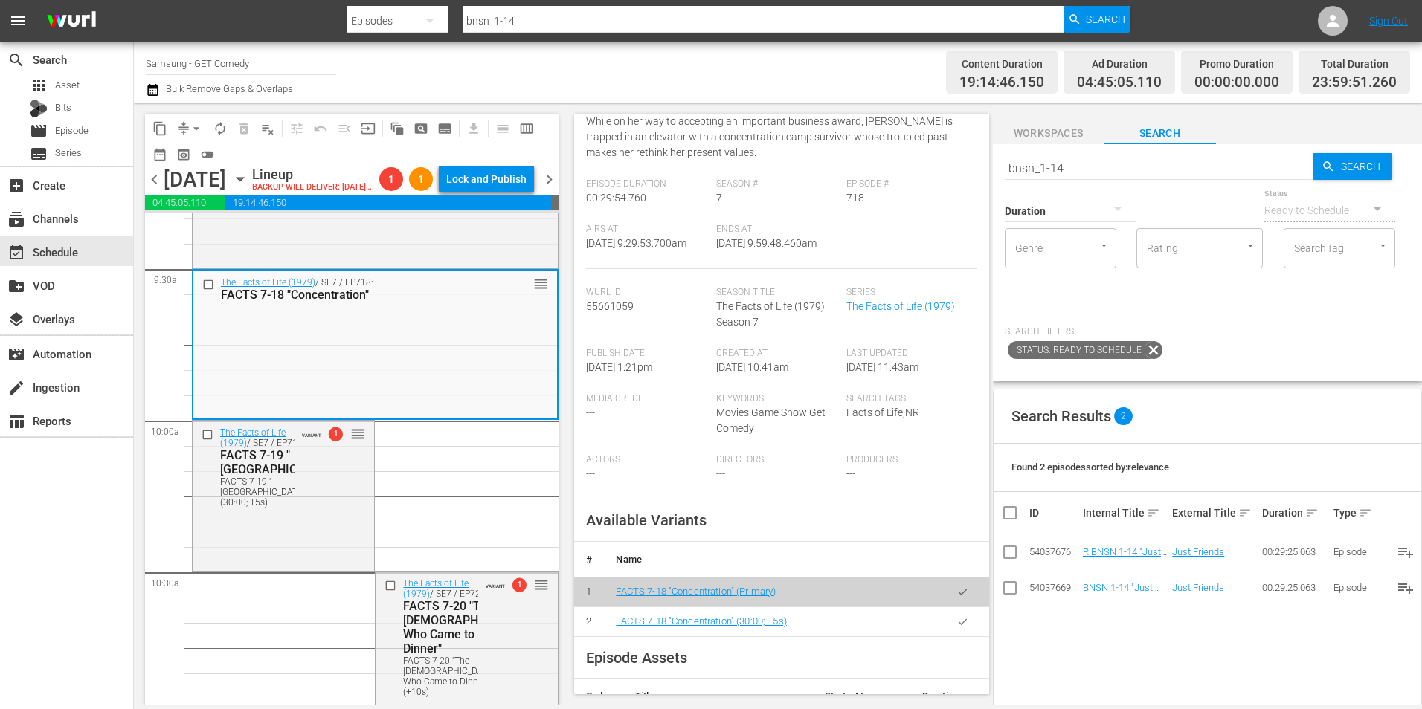
scroll to position [223, 0]
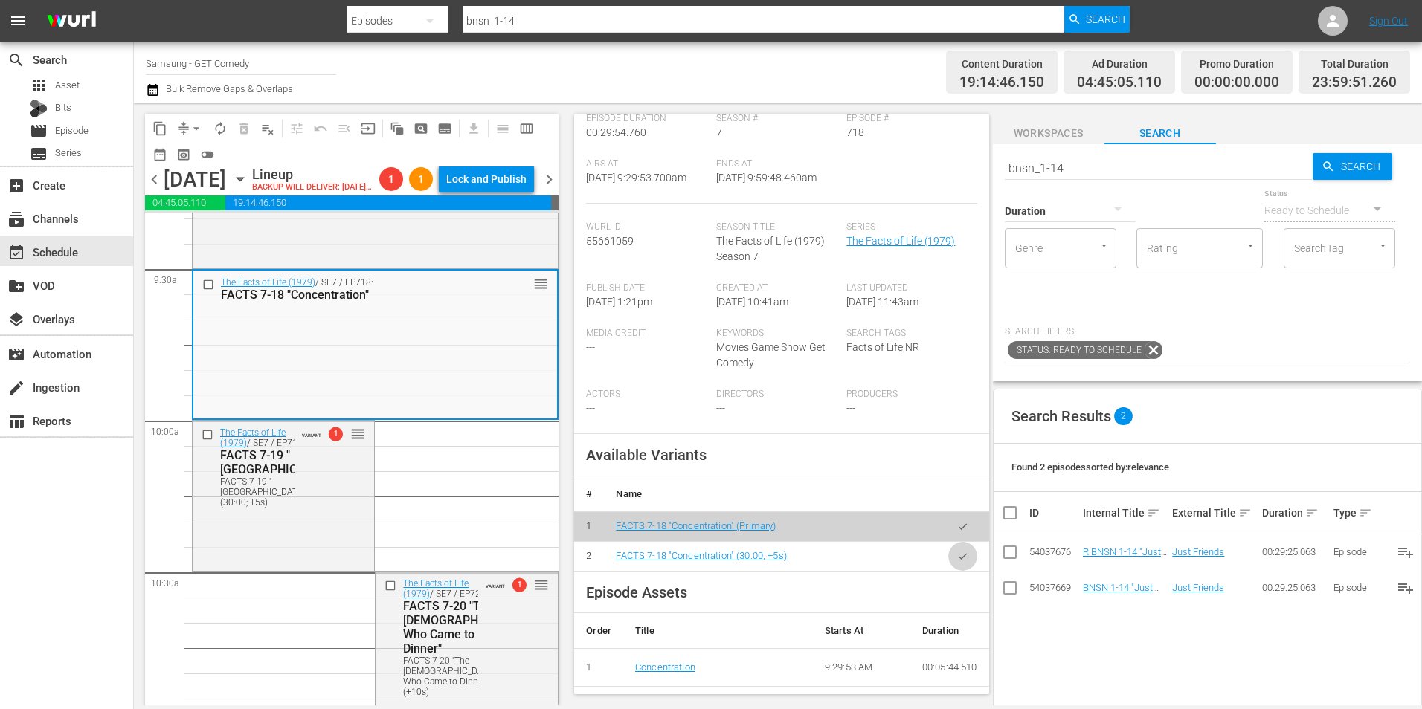
click at [949, 571] on button "button" at bounding box center [962, 556] width 29 height 29
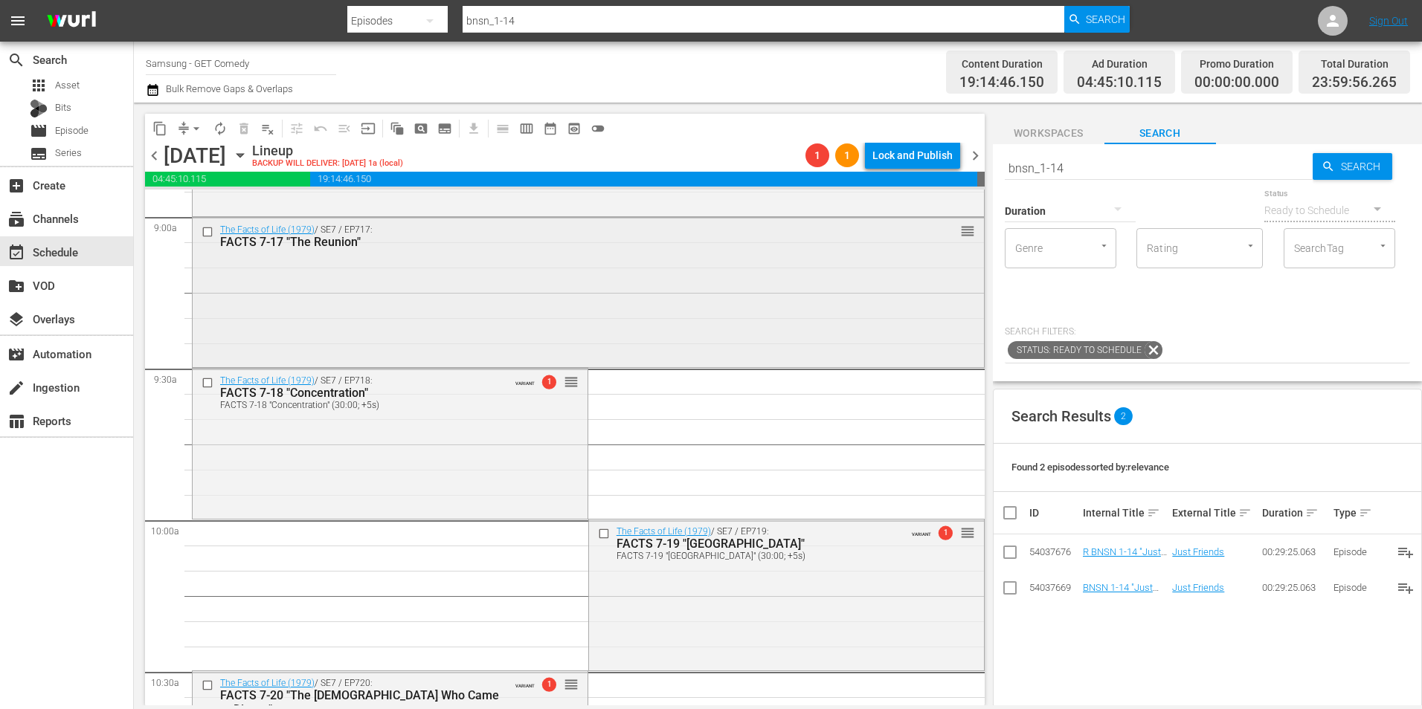
scroll to position [2677, 0]
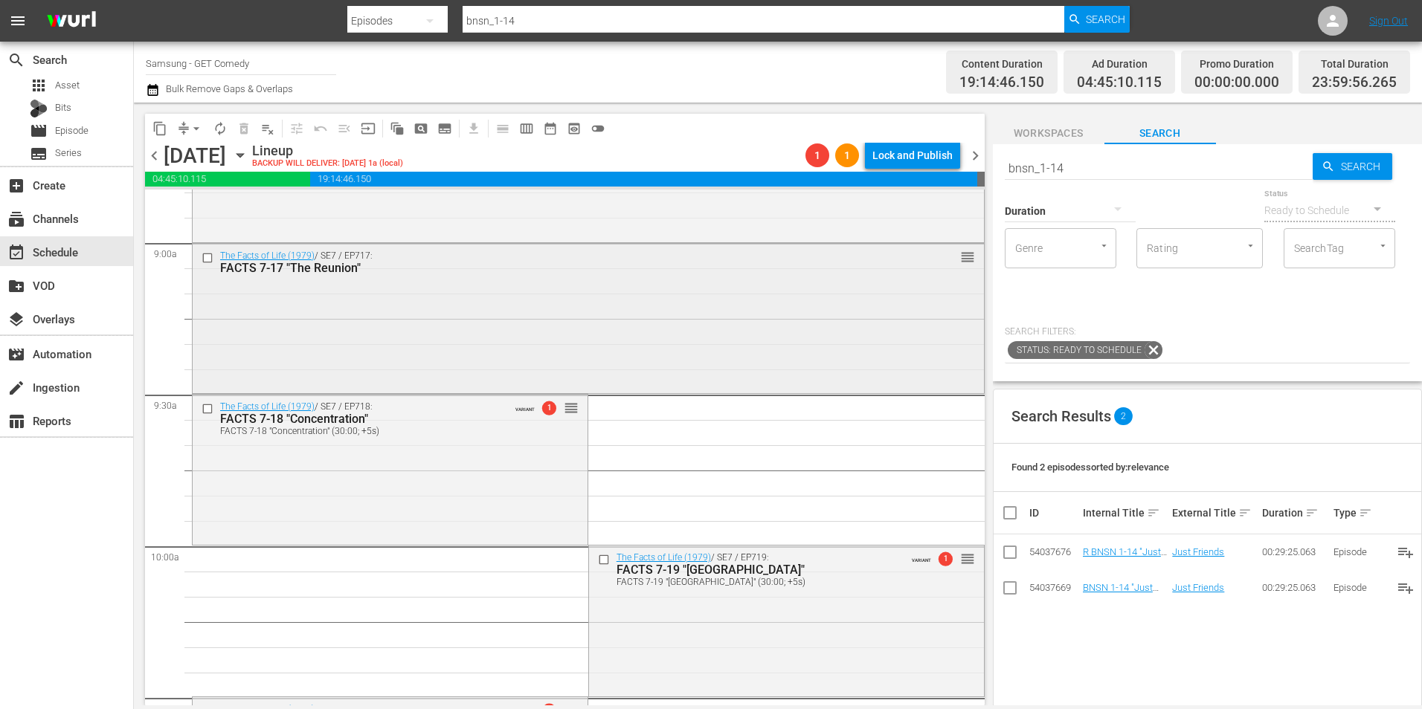
click at [417, 353] on div "The Facts of Life (1979) / SE7 / EP717: FACTS 7-17 "The Reunion" reorder" at bounding box center [588, 317] width 791 height 147
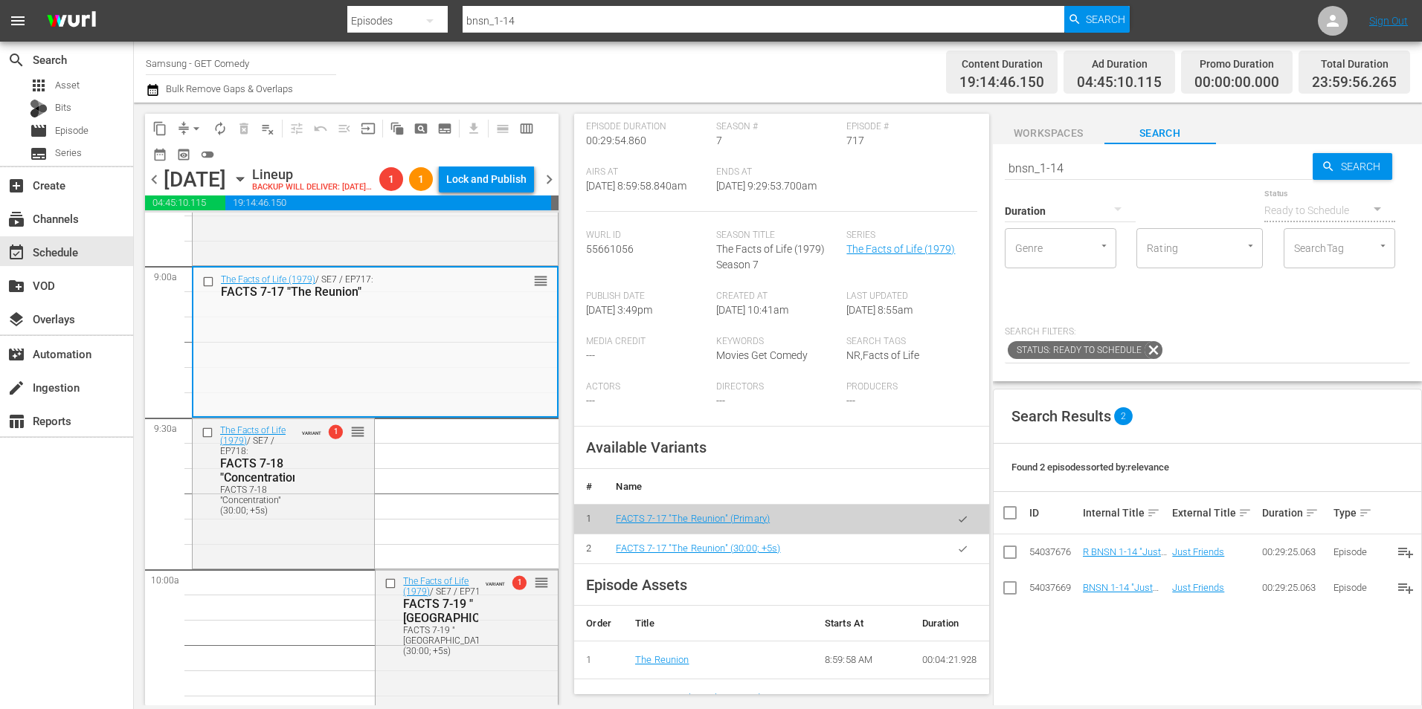
scroll to position [223, 0]
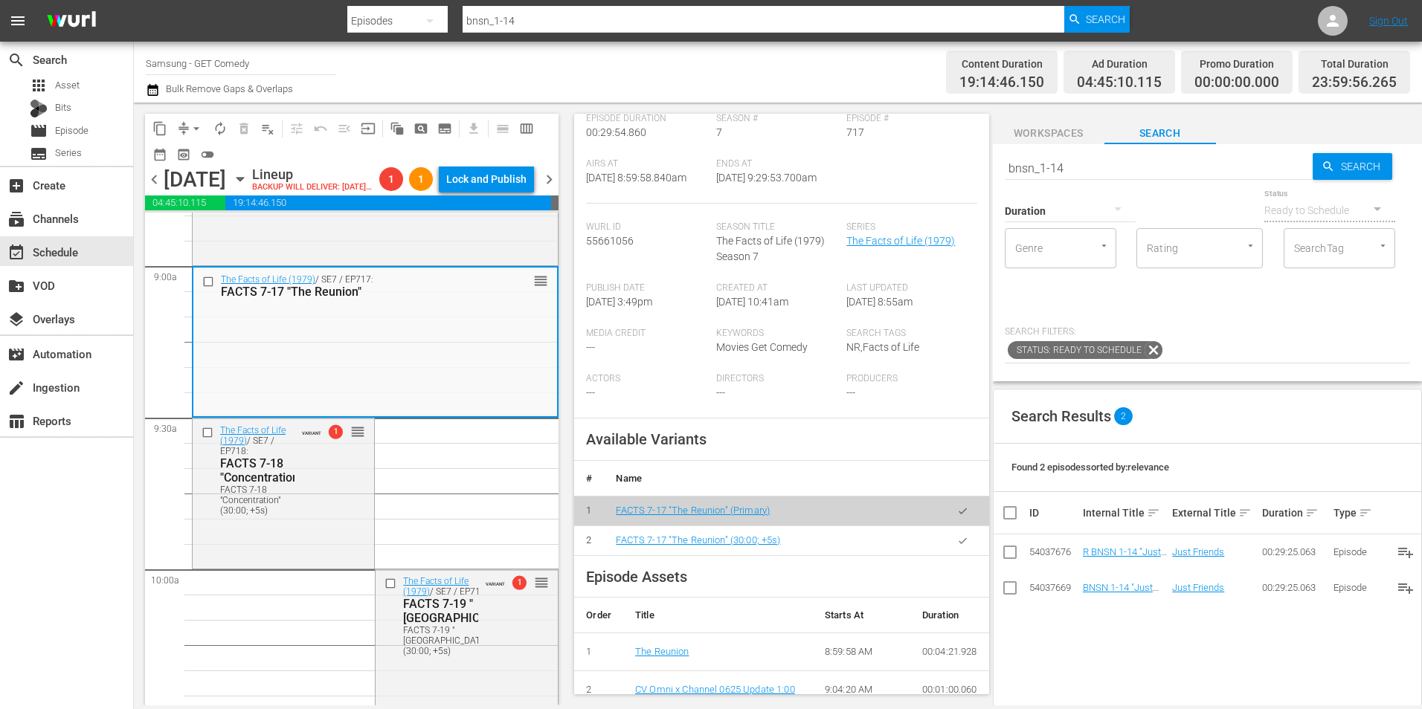
click at [959, 556] on button "button" at bounding box center [962, 541] width 29 height 29
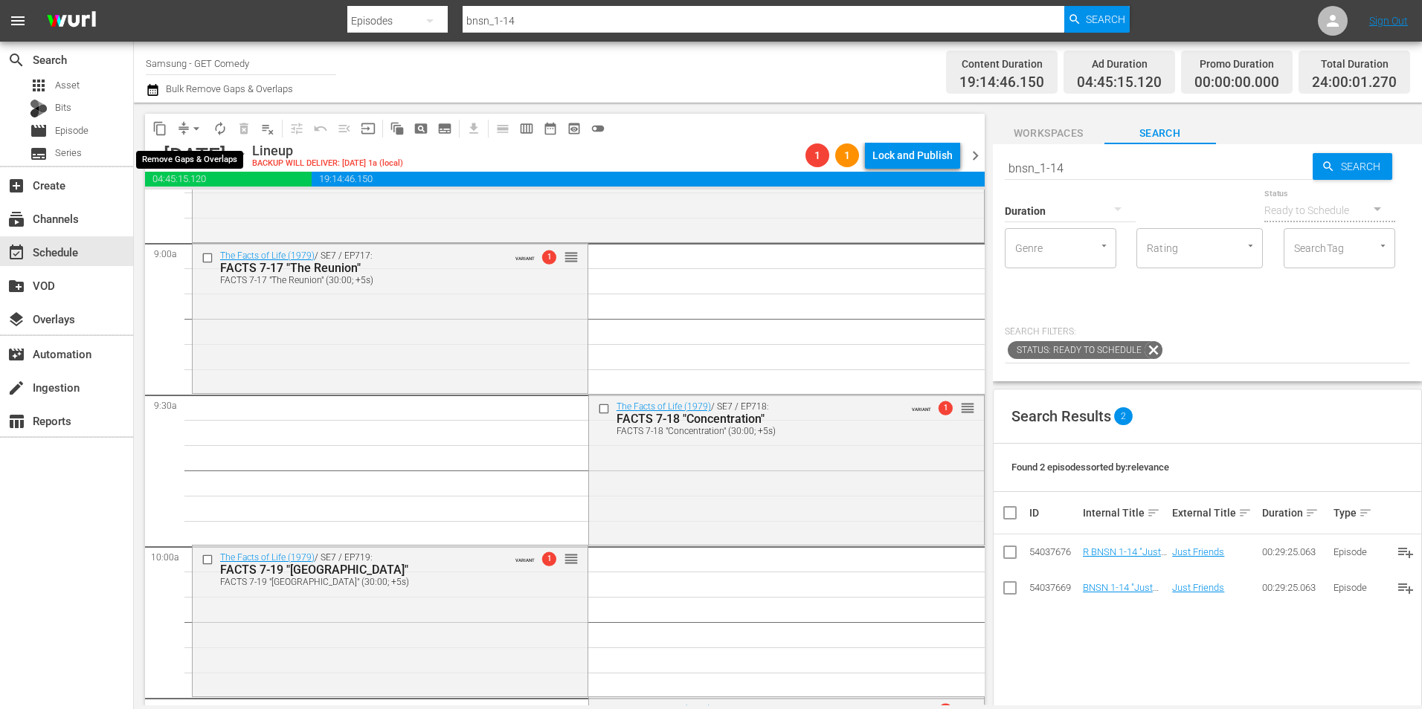
click at [193, 126] on span "arrow_drop_down" at bounding box center [196, 128] width 15 height 15
click at [187, 156] on li "Align to Midnight" at bounding box center [196, 159] width 123 height 25
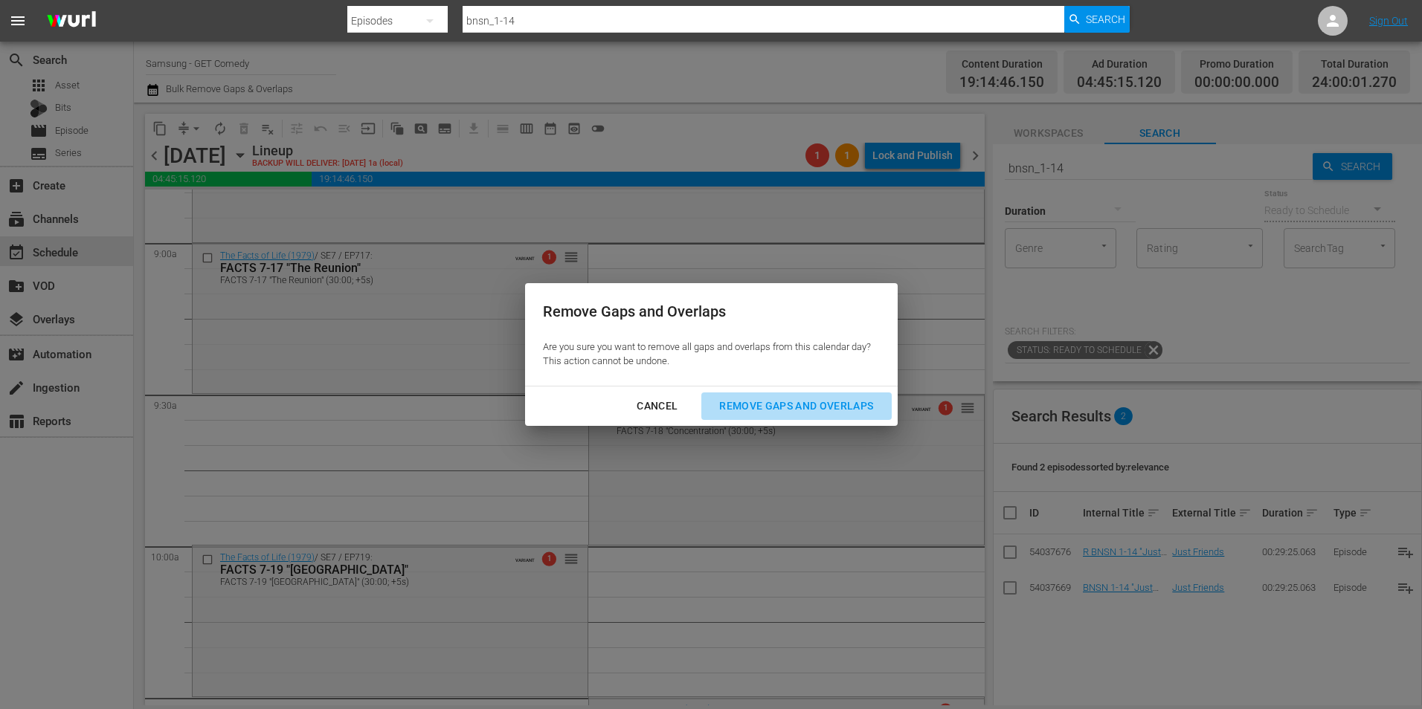
click at [802, 402] on div "Remove Gaps and Overlaps" at bounding box center [796, 406] width 178 height 19
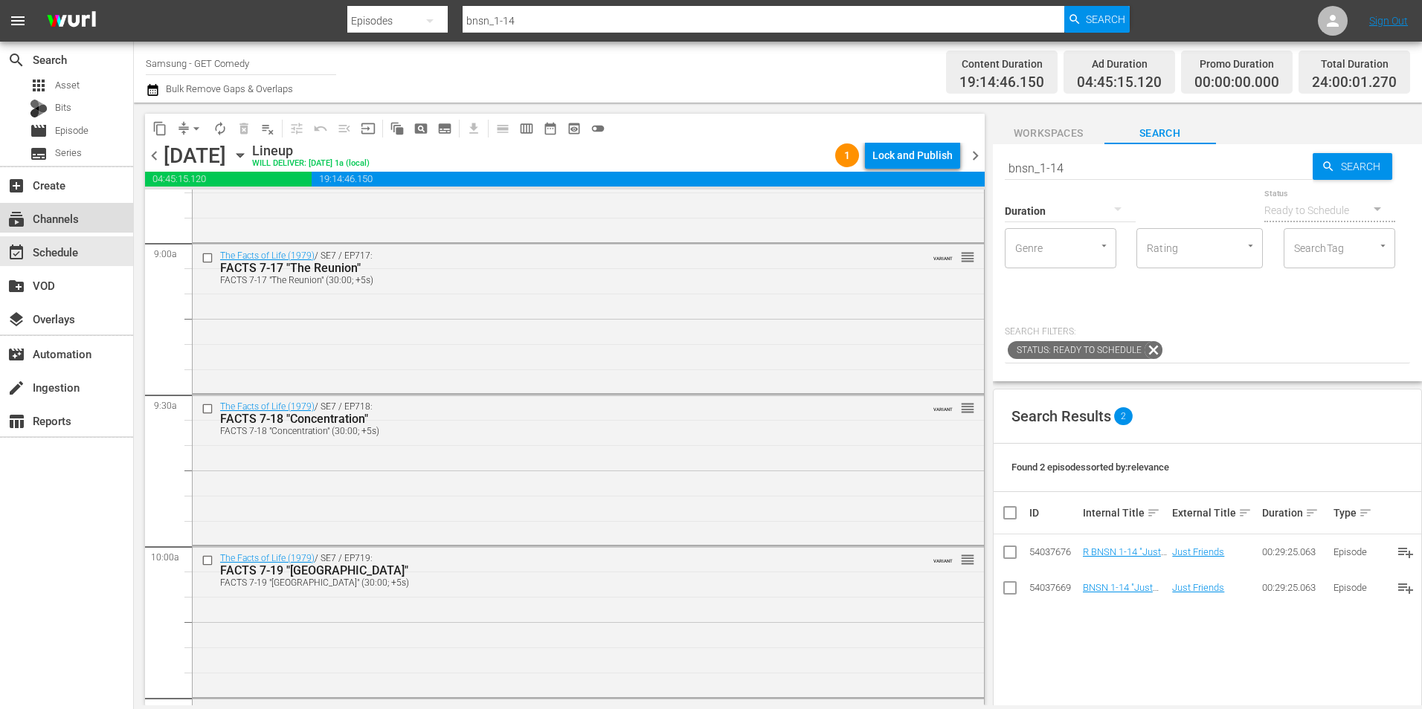
click at [83, 214] on div "subscriptions Channels" at bounding box center [66, 218] width 133 height 30
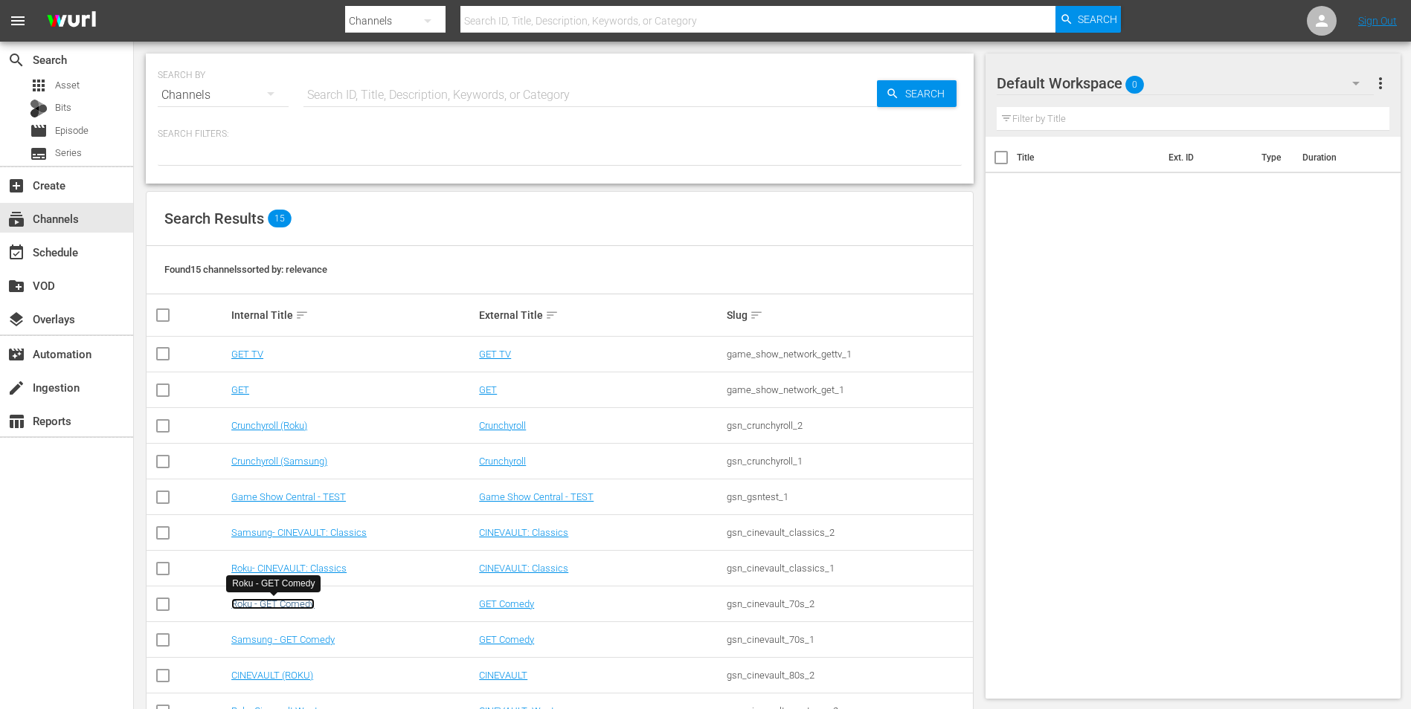
click at [292, 607] on link "Roku - GET Comedy" at bounding box center [272, 604] width 83 height 11
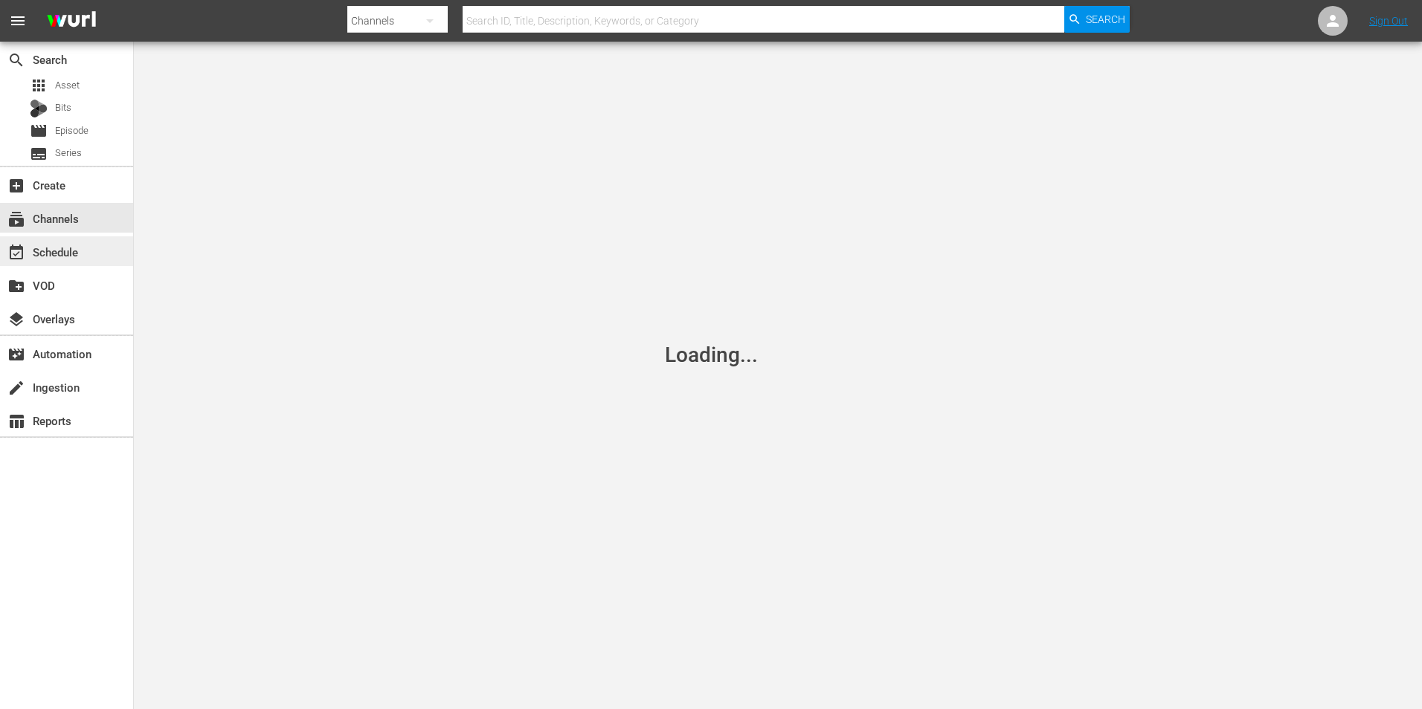
click at [80, 257] on div "event_available Schedule" at bounding box center [66, 251] width 133 height 30
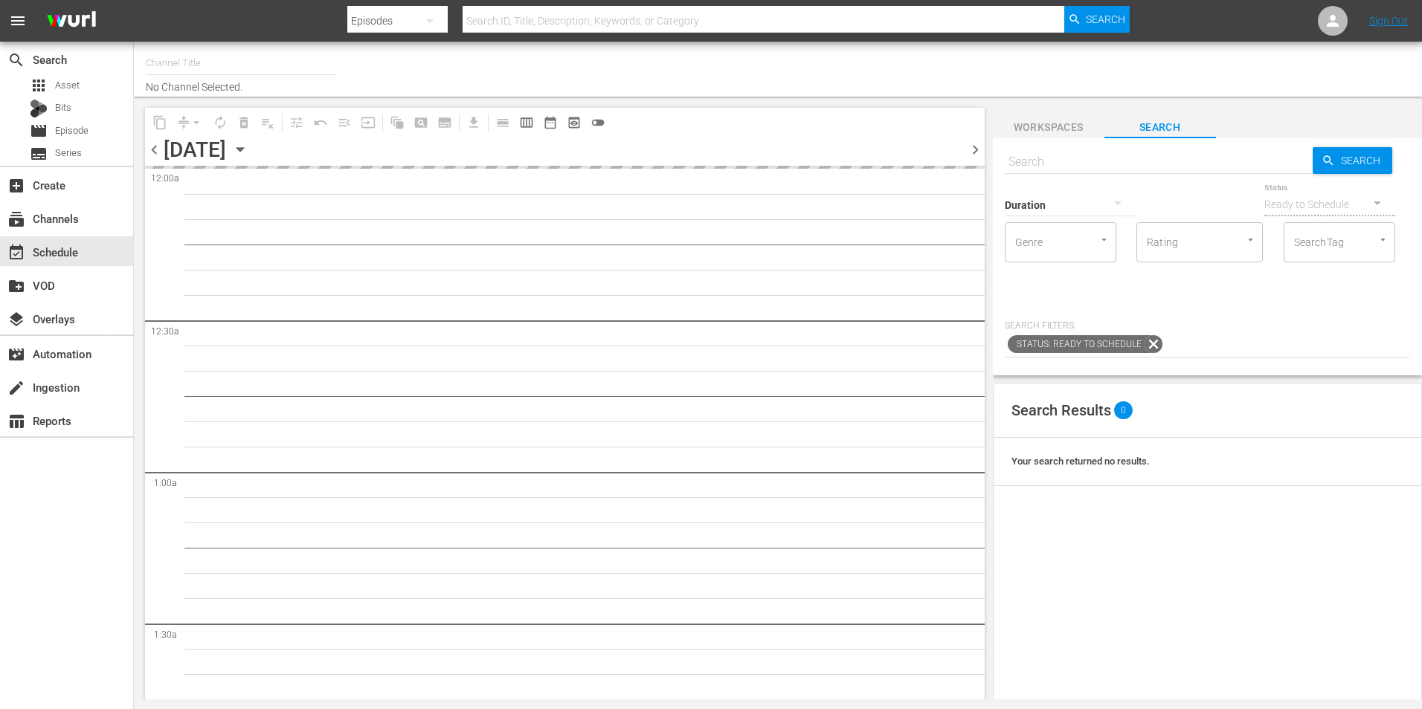
type input "Roku - GET Comedy (831)"
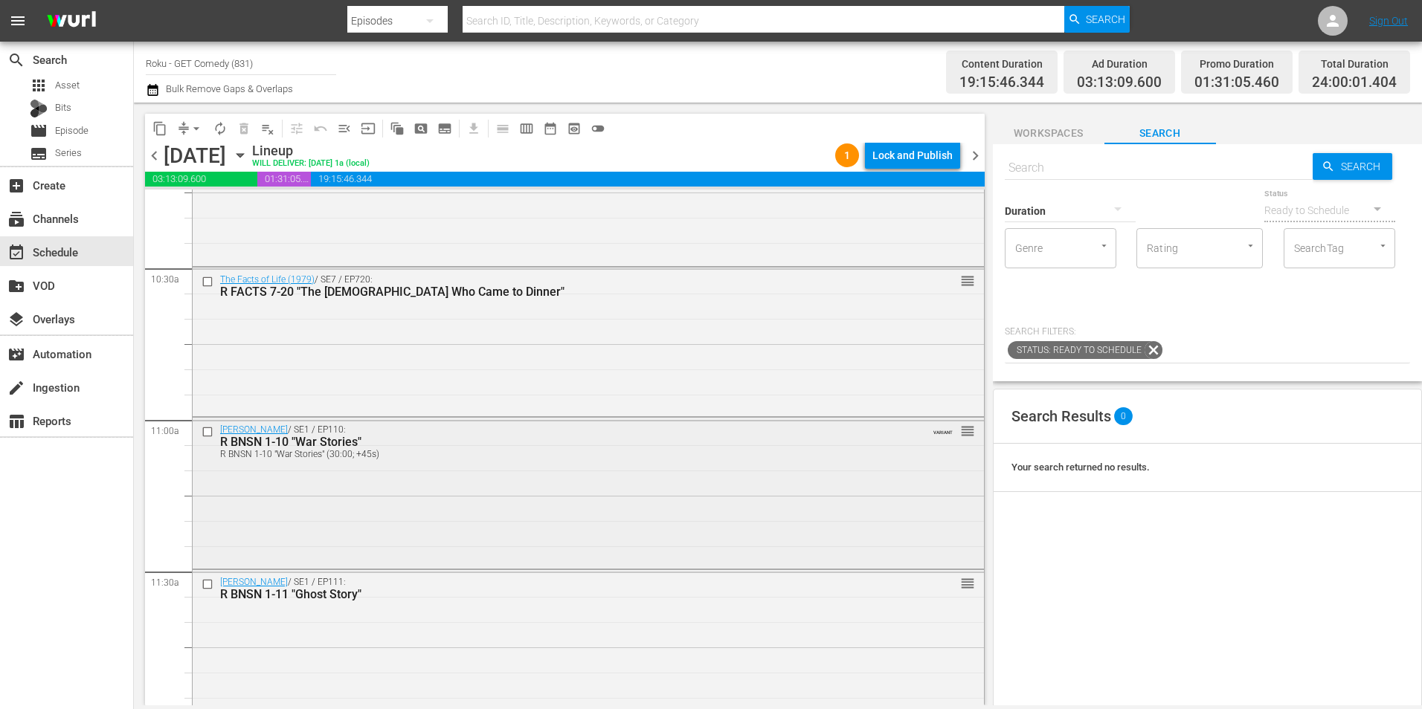
scroll to position [3124, 0]
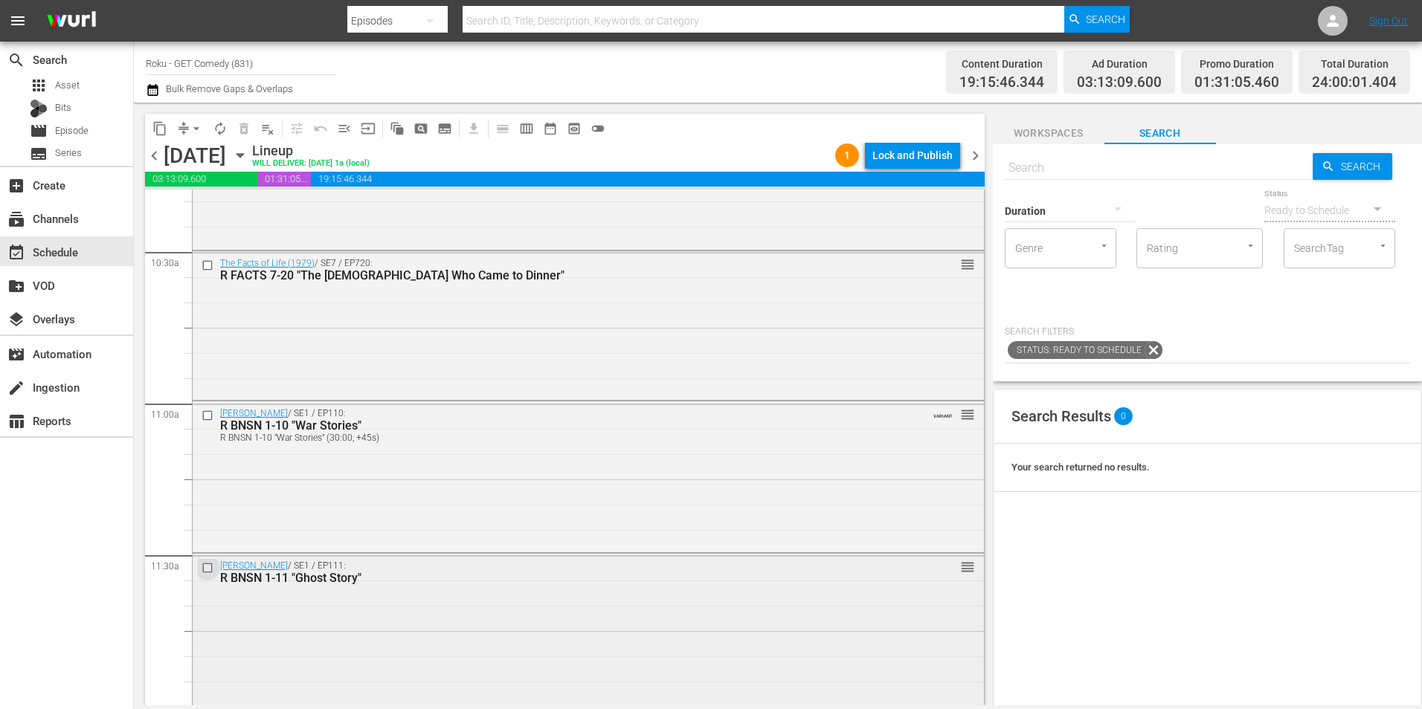
click at [210, 568] on input "checkbox" at bounding box center [210, 568] width 16 height 13
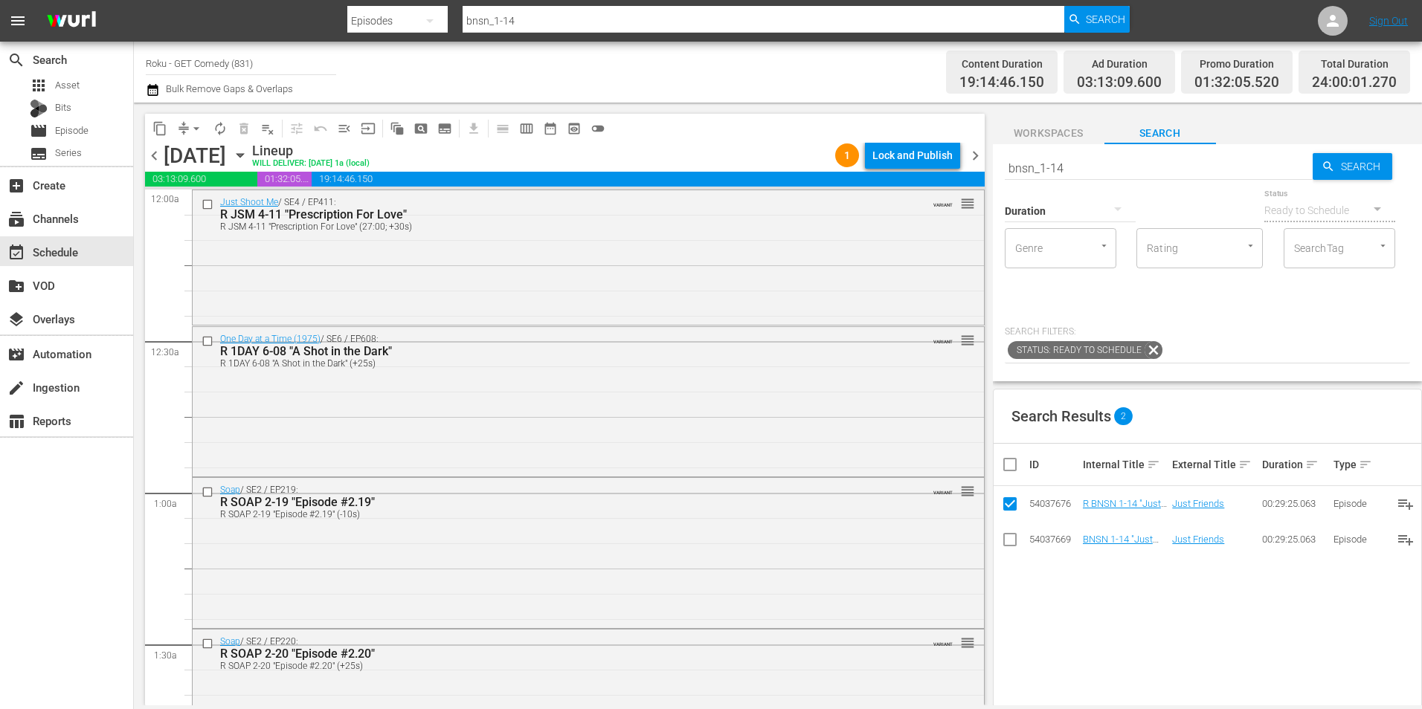
scroll to position [2677, 0]
